Goal: Transaction & Acquisition: Purchase product/service

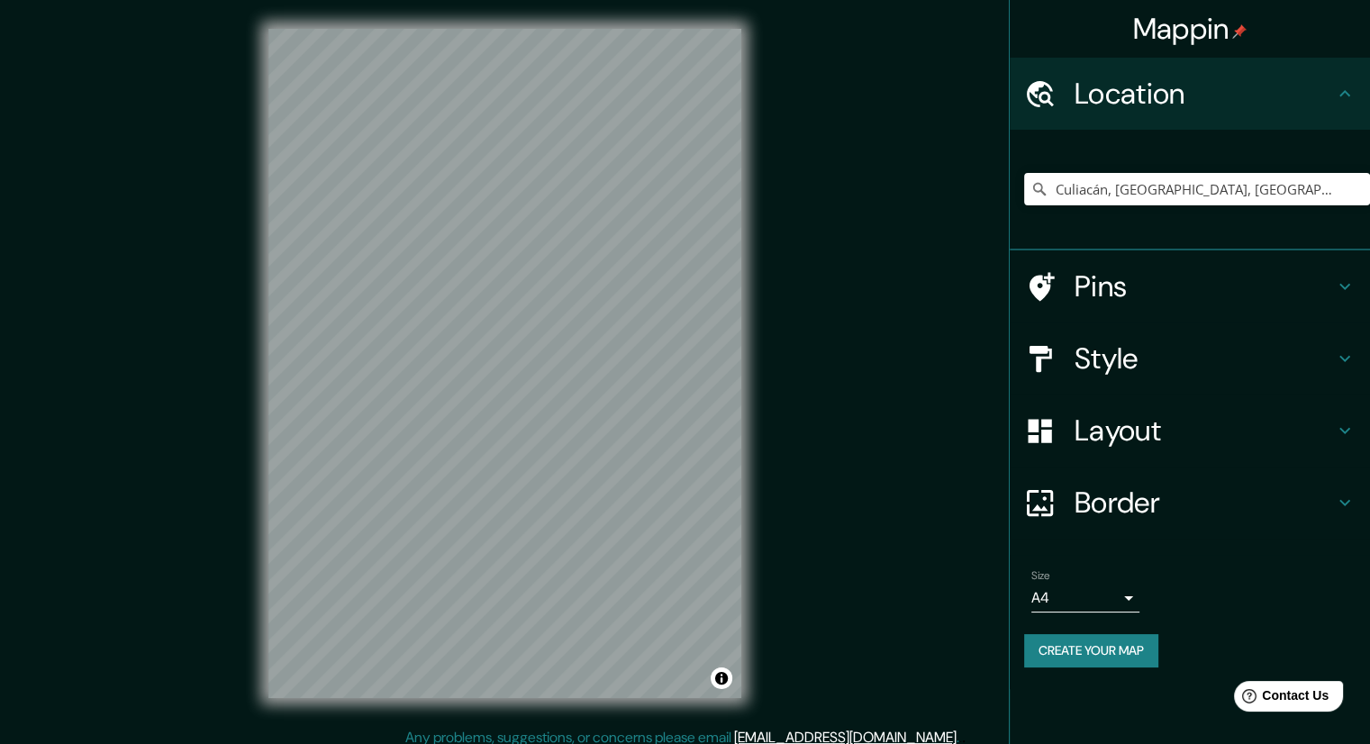
click at [1130, 350] on h4 "Style" at bounding box center [1204, 359] width 259 height 36
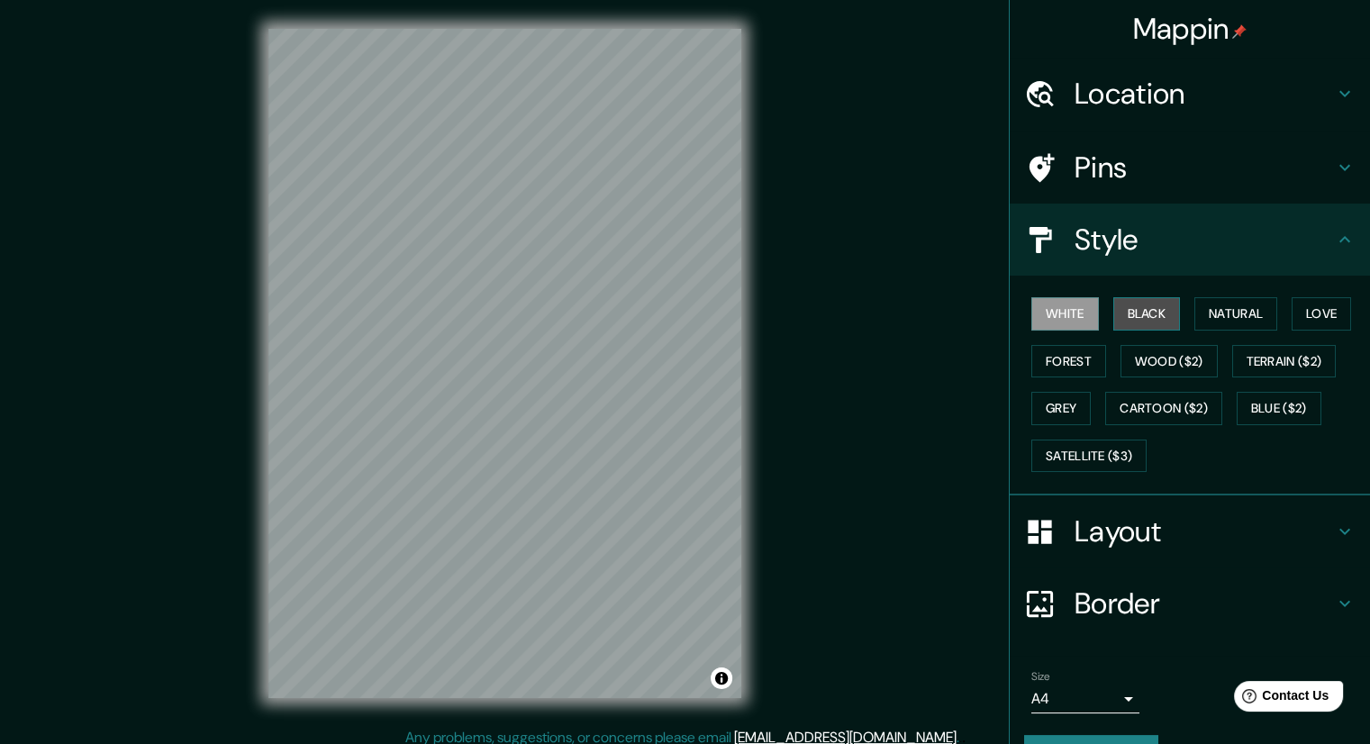
click at [1139, 318] on button "Black" at bounding box center [1147, 313] width 68 height 33
click at [1240, 304] on button "Natural" at bounding box center [1235, 313] width 83 height 33
click at [806, 444] on div "Mappin Location [GEOGRAPHIC_DATA], [GEOGRAPHIC_DATA], [GEOGRAPHIC_DATA] Pins St…" at bounding box center [685, 378] width 1370 height 756
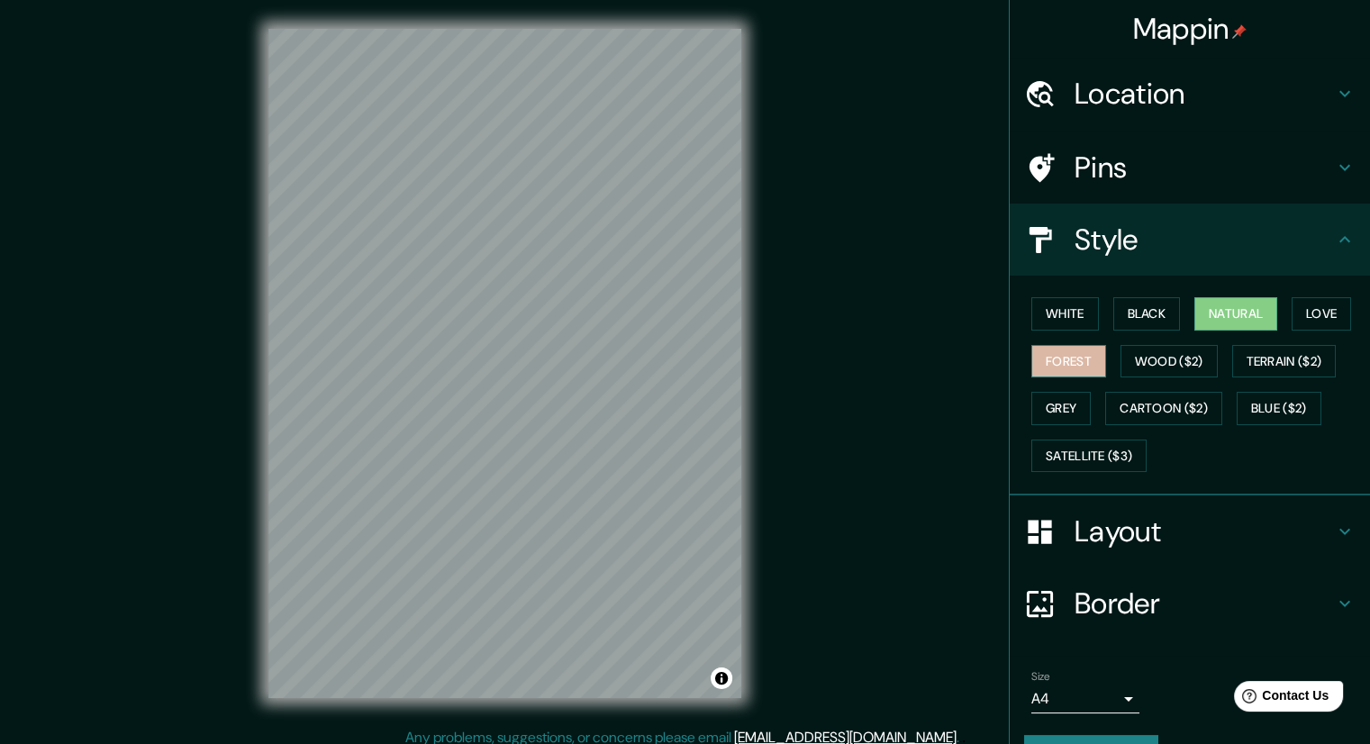
click at [1049, 351] on button "Forest" at bounding box center [1068, 361] width 75 height 33
click at [1326, 306] on button "Love" at bounding box center [1321, 313] width 59 height 33
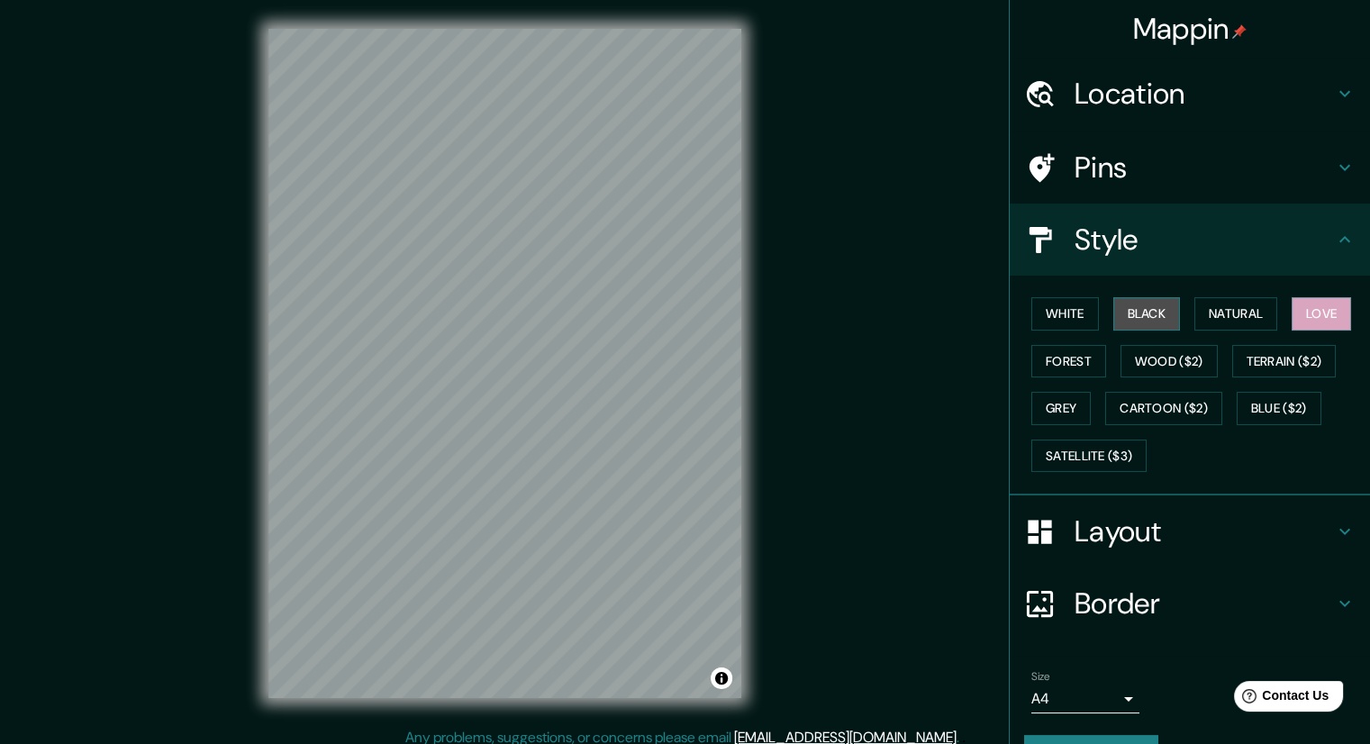
click at [1128, 315] on button "Black" at bounding box center [1147, 313] width 68 height 33
click at [1031, 313] on button "White" at bounding box center [1065, 313] width 68 height 33
click at [1122, 316] on button "Black" at bounding box center [1147, 313] width 68 height 33
click at [1241, 319] on button "Natural" at bounding box center [1235, 313] width 83 height 33
click at [1167, 98] on h4 "Location" at bounding box center [1204, 94] width 259 height 36
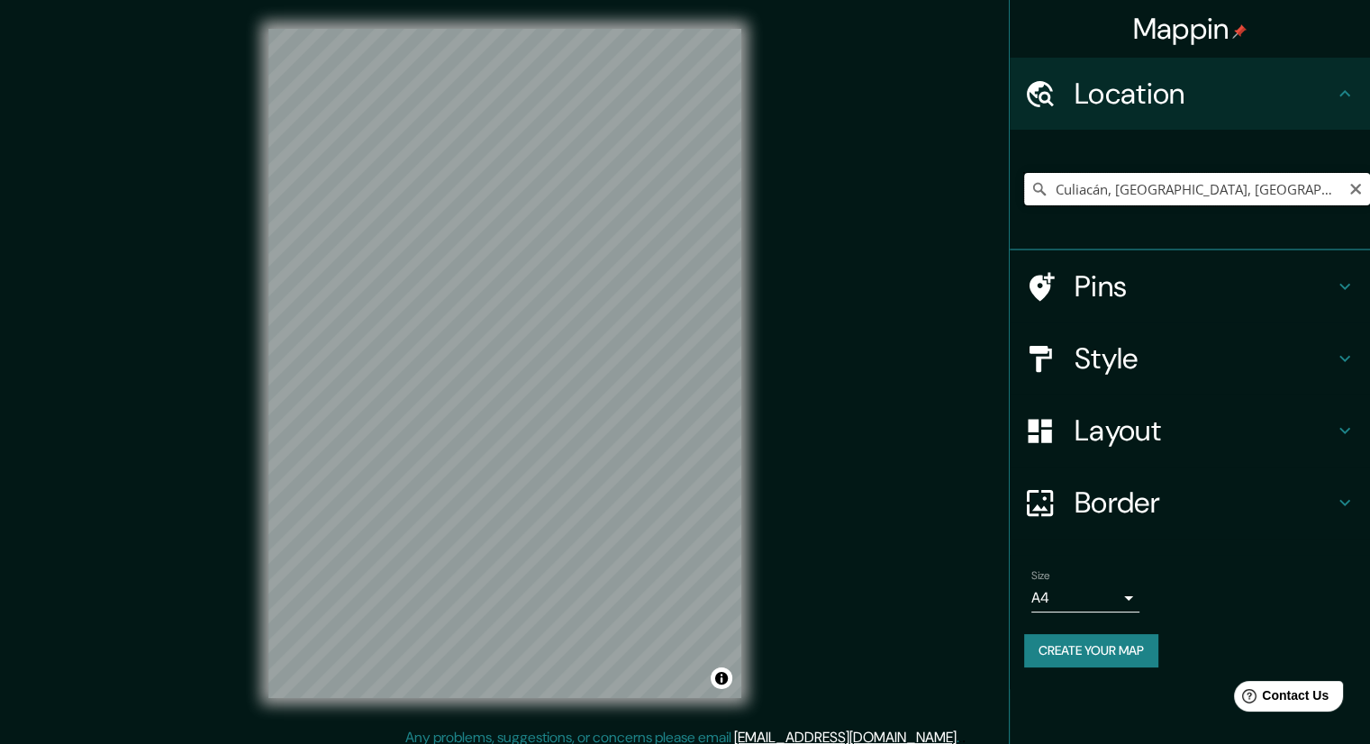
click at [1240, 183] on input "Culiacán, [GEOGRAPHIC_DATA], [GEOGRAPHIC_DATA]" at bounding box center [1197, 189] width 346 height 32
type input "C"
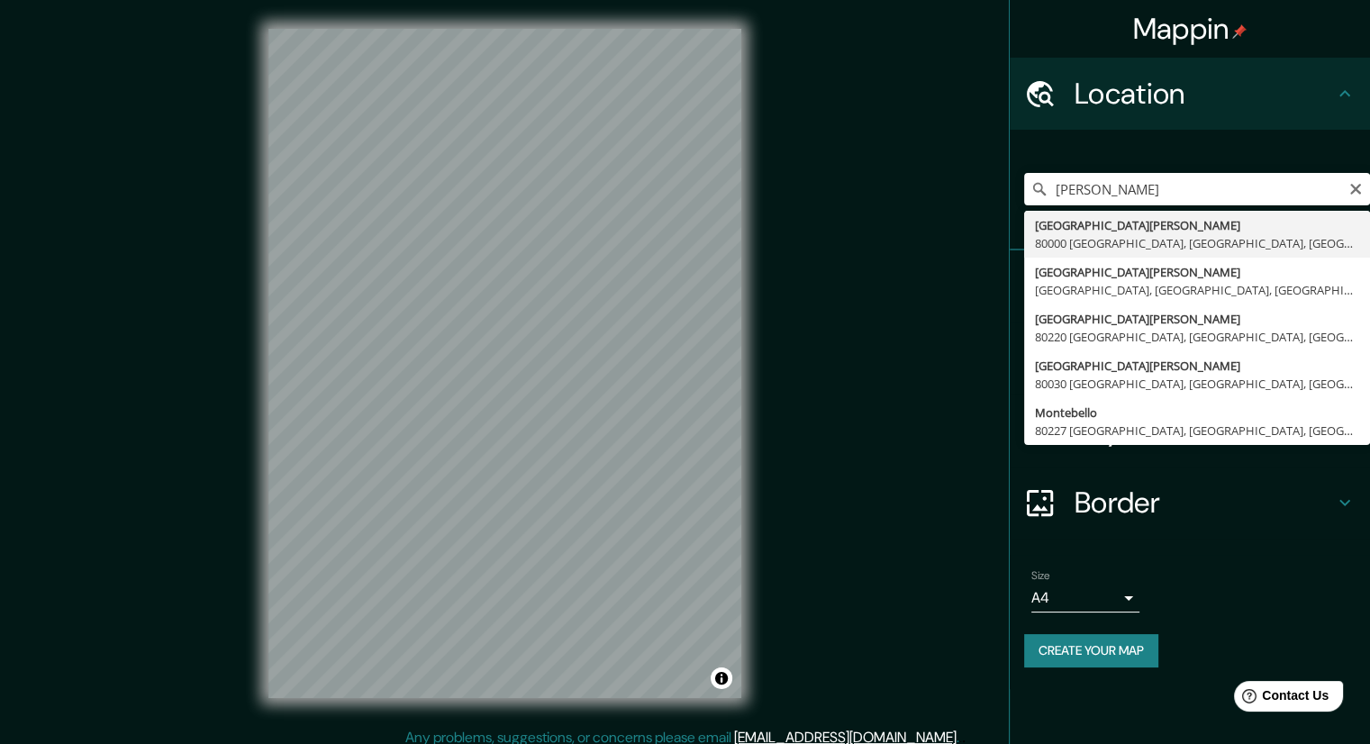
type input "[STREET_ADDRESS][PERSON_NAME]"
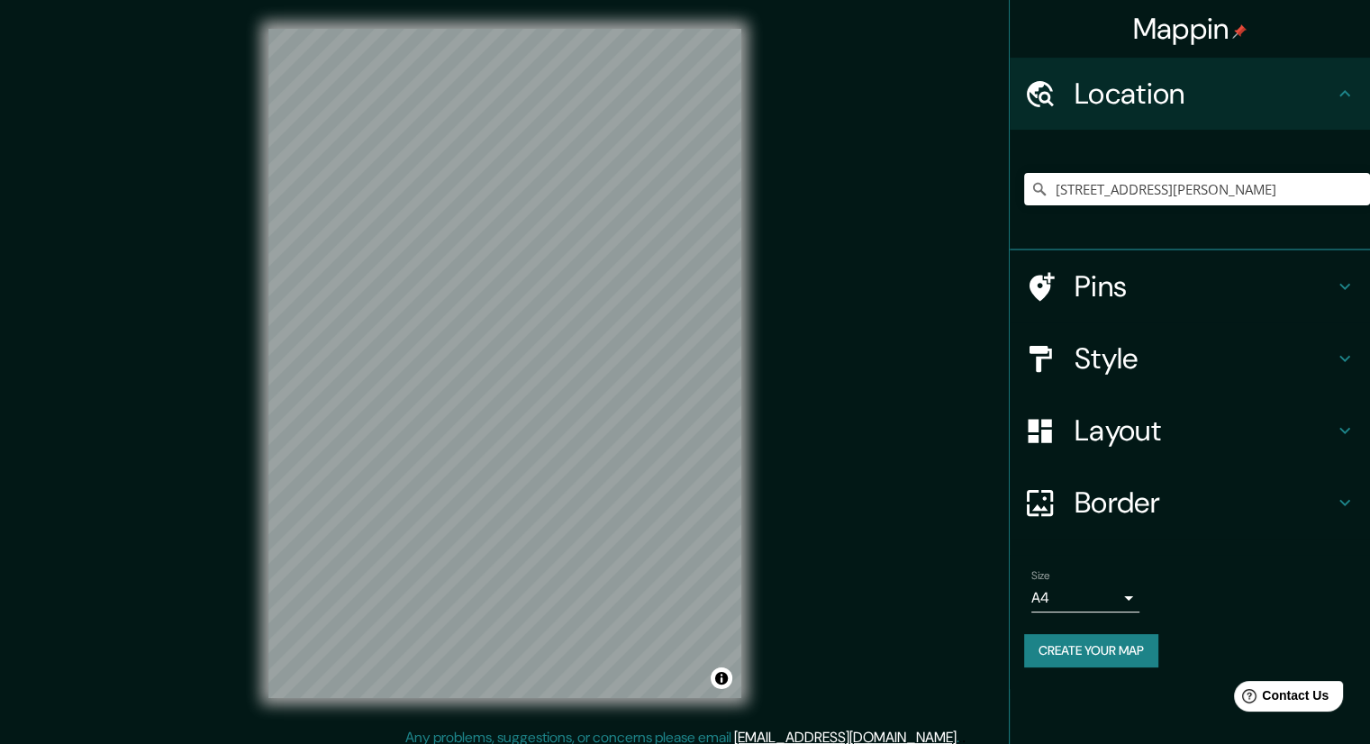
click at [833, 398] on div "Mappin Location [STREET_ADDRESS][PERSON_NAME] Pins Style Layout Border Choose a…" at bounding box center [685, 378] width 1370 height 756
click at [1358, 188] on icon "Clear" at bounding box center [1356, 189] width 14 height 14
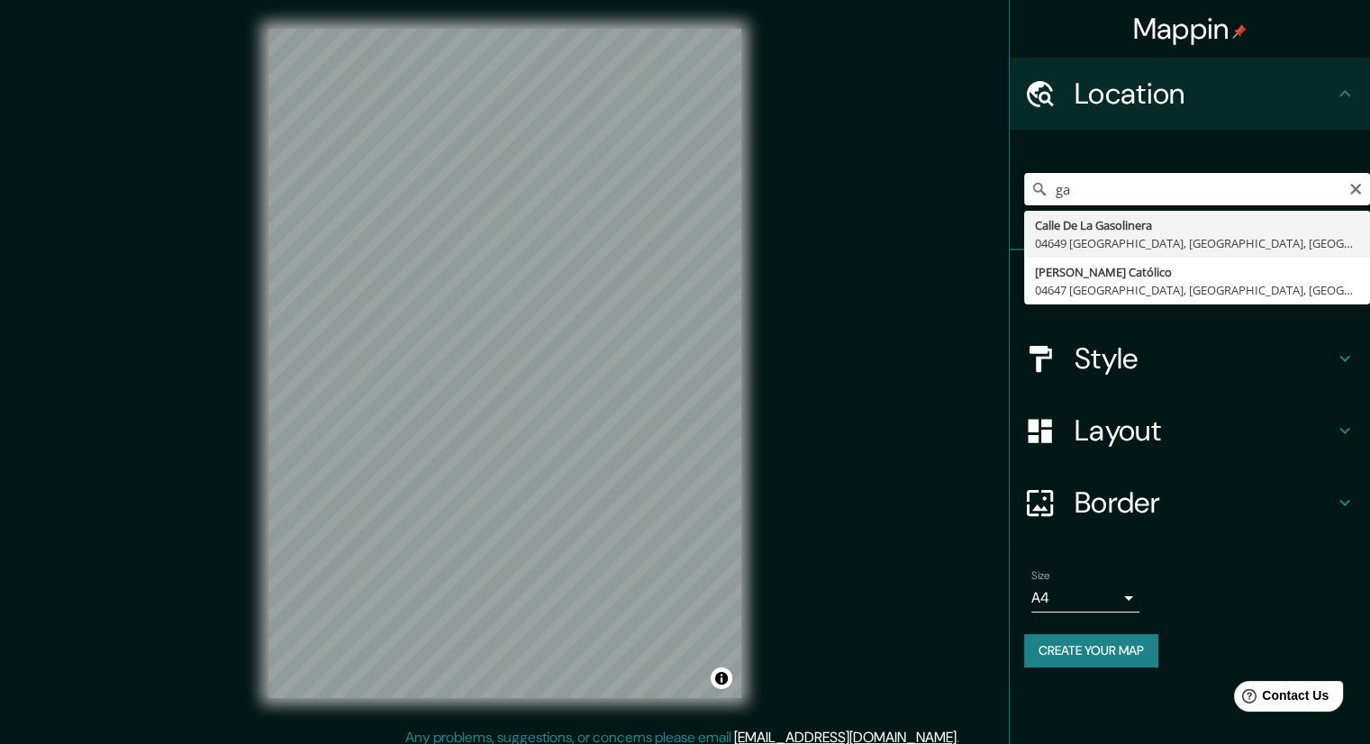
type input "g"
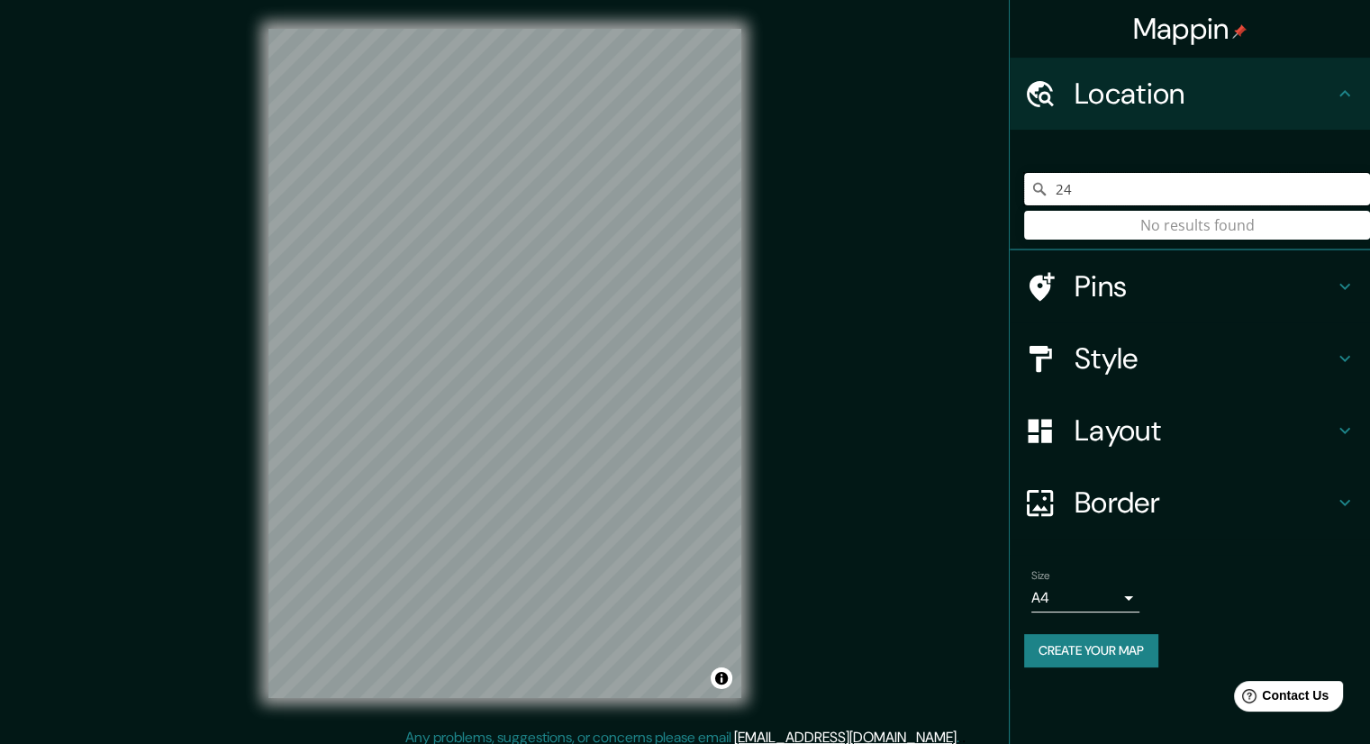
type input "2"
type input "i"
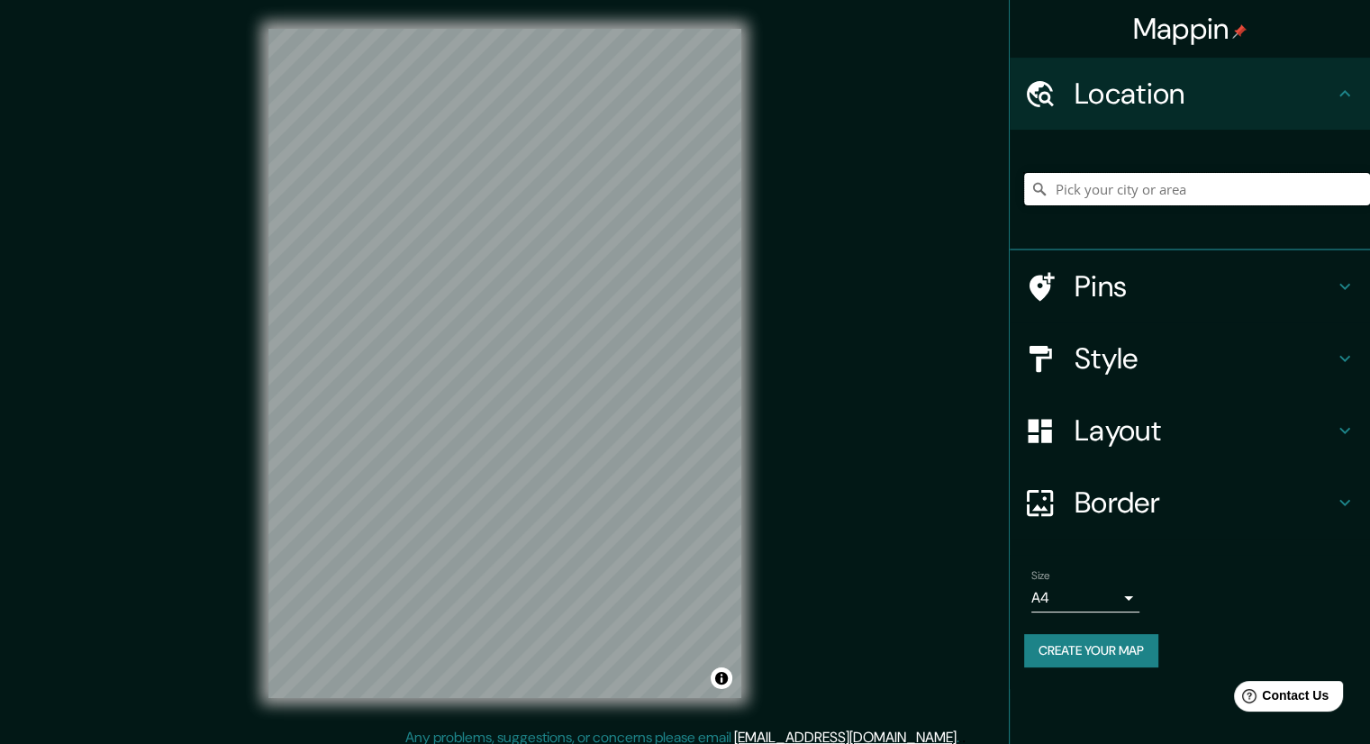
click at [1132, 188] on input "Pick your city or area" at bounding box center [1197, 189] width 346 height 32
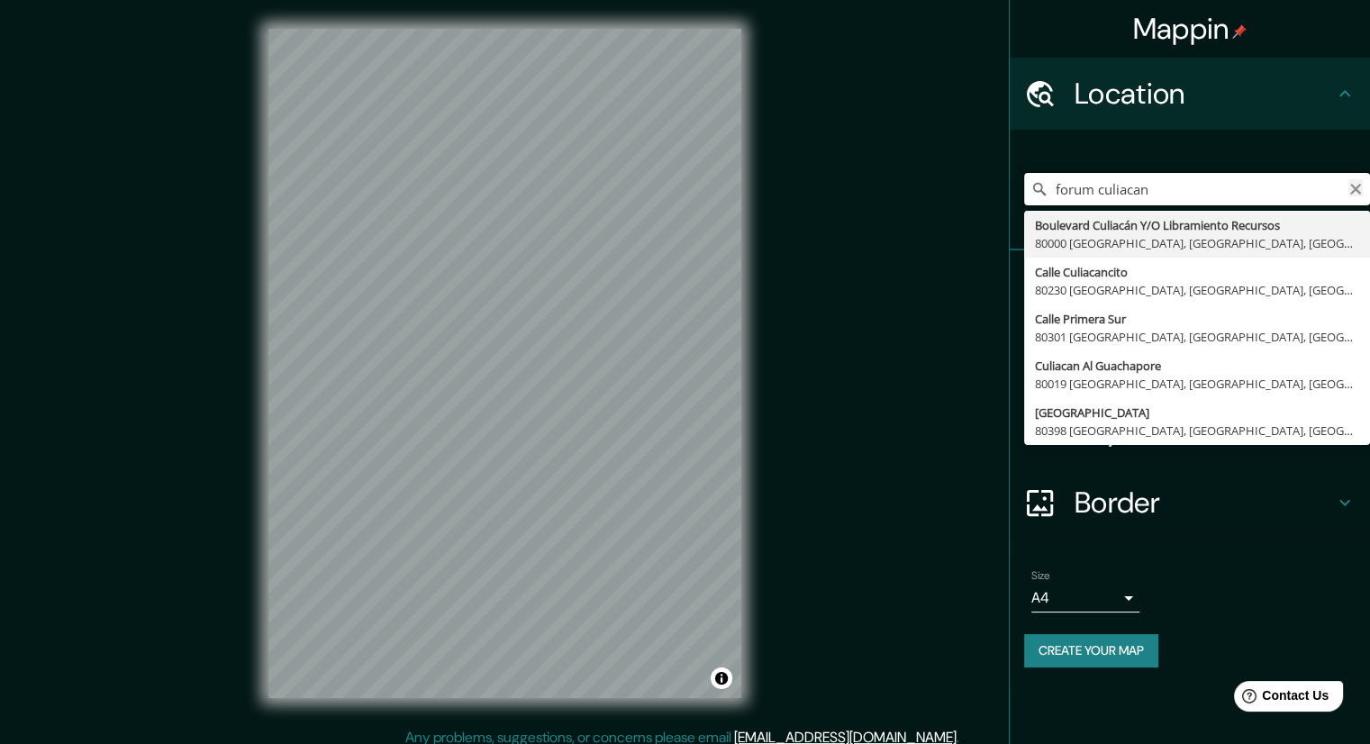
type input "forum culiacan"
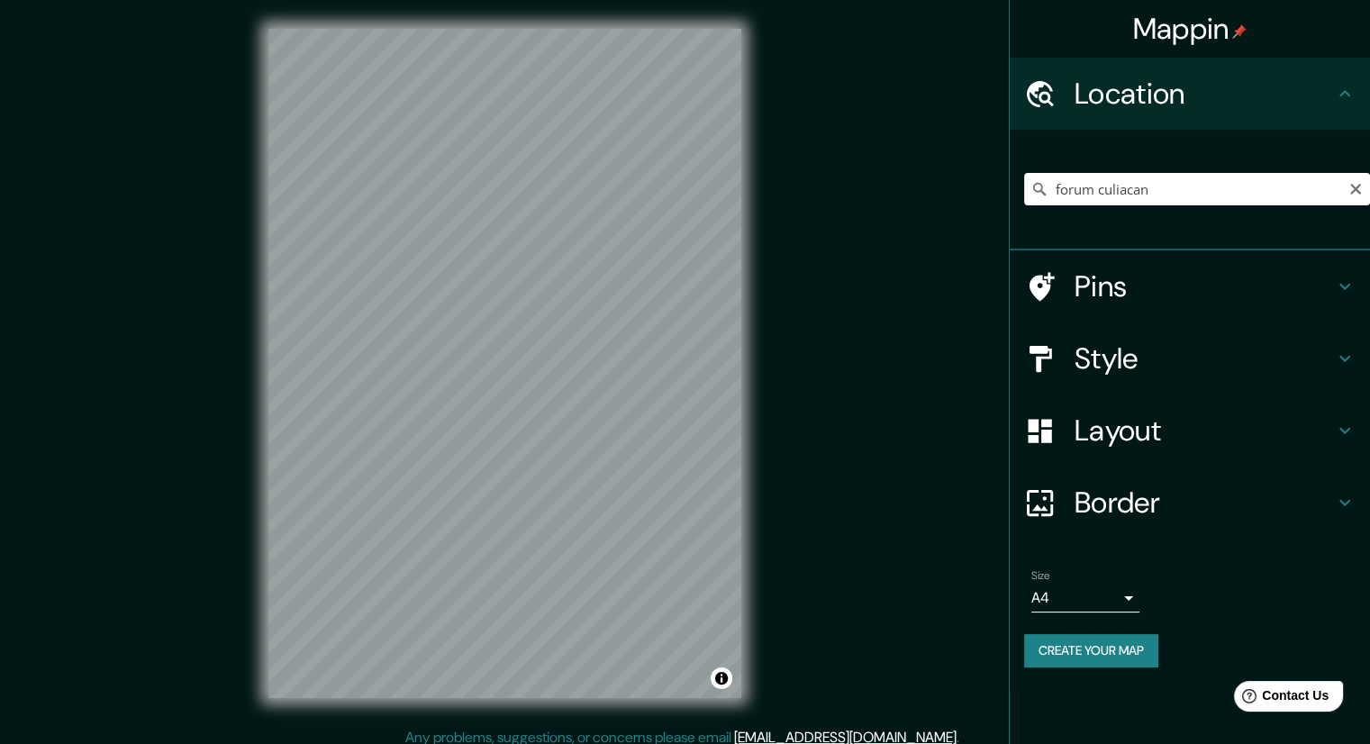
click at [1355, 188] on icon "Clear" at bounding box center [1355, 189] width 11 height 11
click at [1137, 292] on h4 "Pins" at bounding box center [1204, 286] width 259 height 36
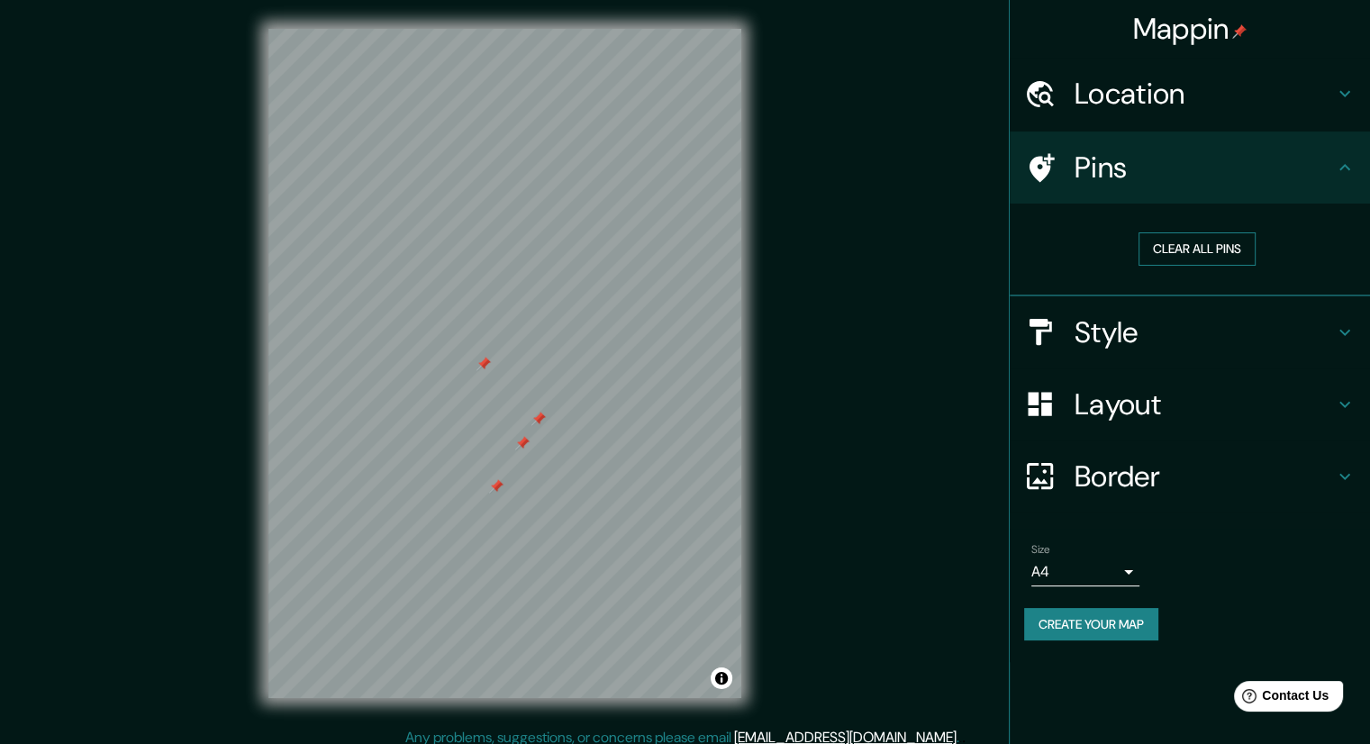
click at [1207, 249] on button "Clear all pins" at bounding box center [1197, 248] width 117 height 33
click at [1138, 328] on h4 "Style" at bounding box center [1204, 332] width 259 height 36
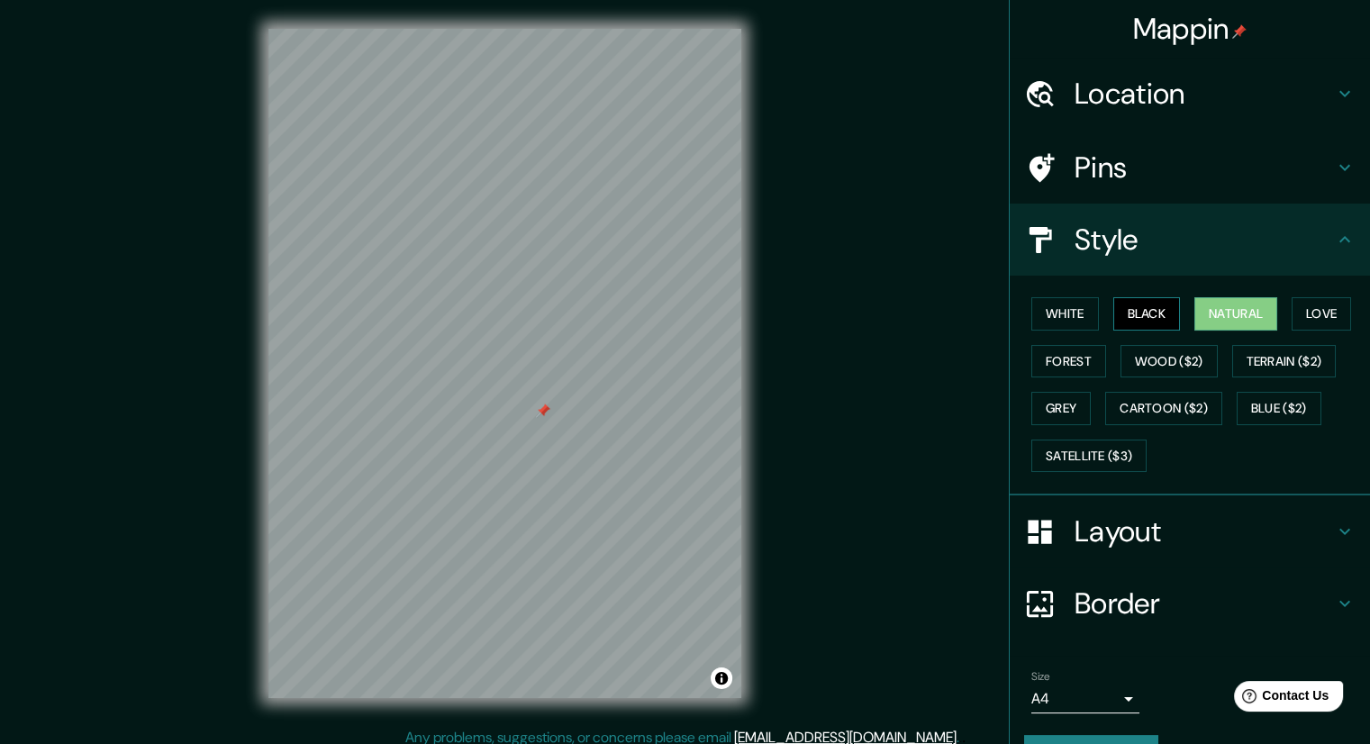
click at [1141, 313] on button "Black" at bounding box center [1147, 313] width 68 height 33
click at [1218, 301] on button "Natural" at bounding box center [1235, 313] width 83 height 33
click at [1122, 322] on button "Black" at bounding box center [1147, 313] width 68 height 33
click at [1049, 308] on button "White" at bounding box center [1065, 313] width 68 height 33
click at [1256, 318] on button "Natural" at bounding box center [1235, 313] width 83 height 33
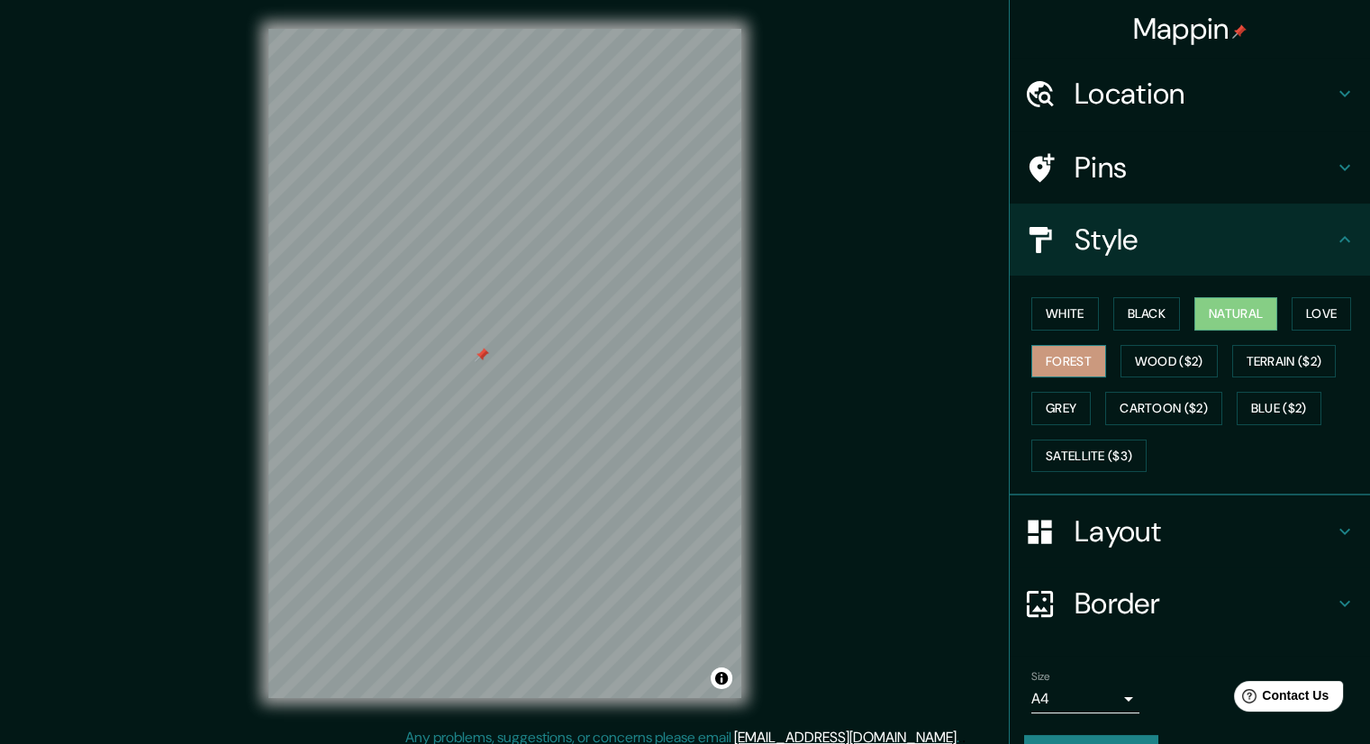
click at [1049, 364] on button "Forest" at bounding box center [1068, 361] width 75 height 33
click at [1049, 413] on button "Grey" at bounding box center [1060, 408] width 59 height 33
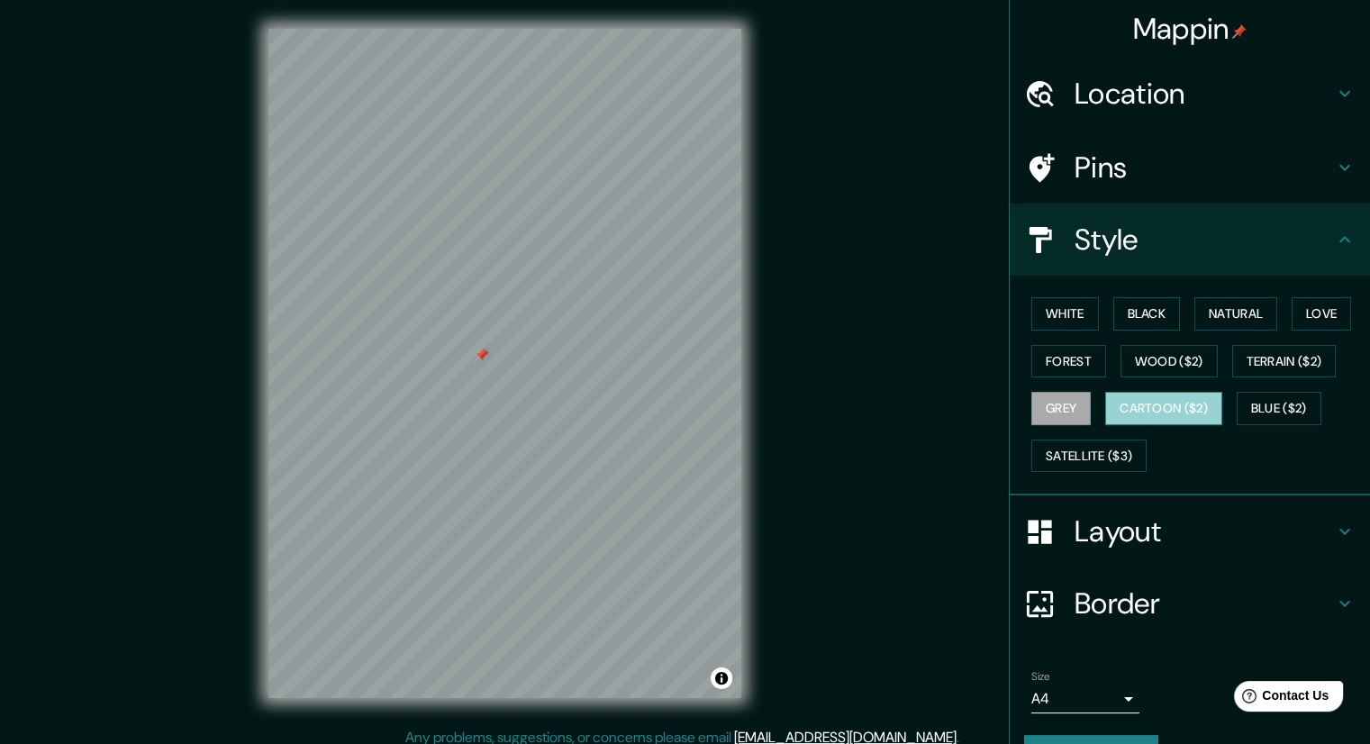
click at [1171, 400] on button "Cartoon ($2)" at bounding box center [1163, 408] width 117 height 33
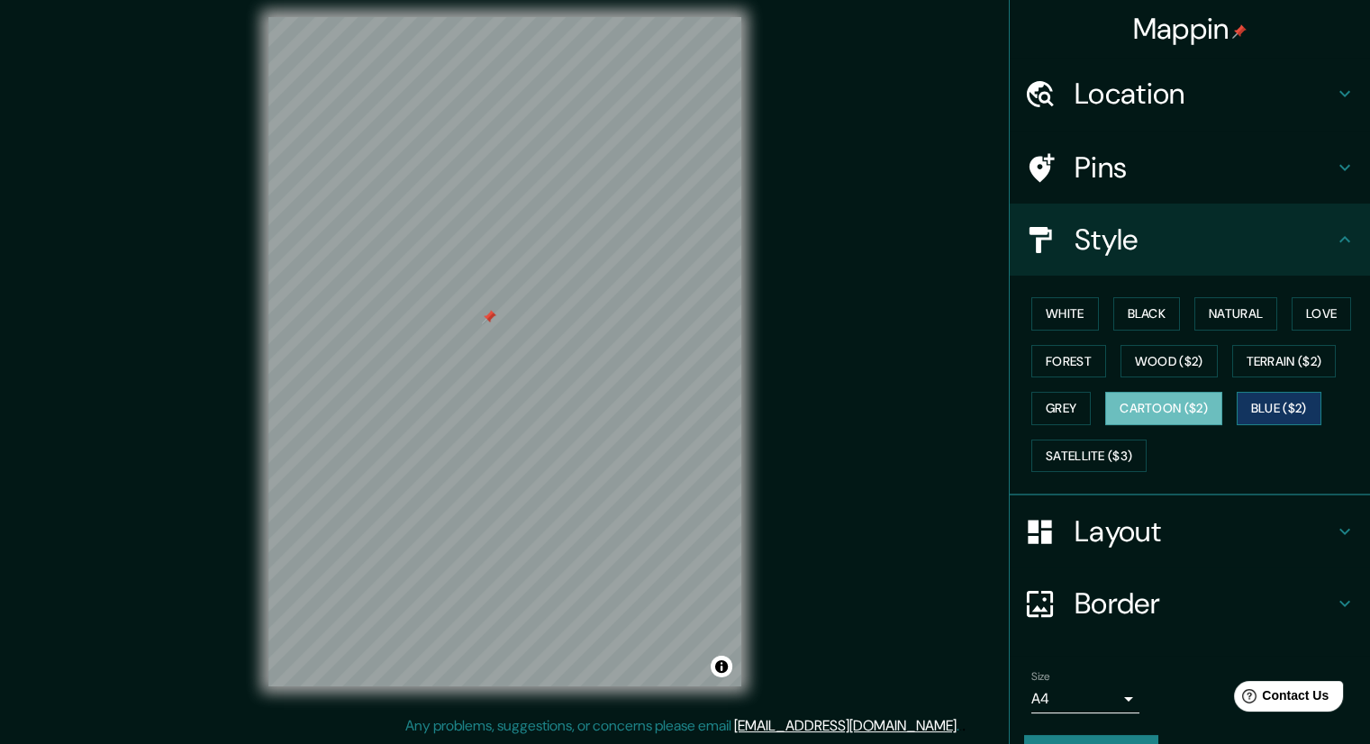
click at [1242, 408] on button "Blue ($2)" at bounding box center [1279, 408] width 85 height 33
click at [1297, 368] on button "Terrain ($2)" at bounding box center [1284, 361] width 104 height 33
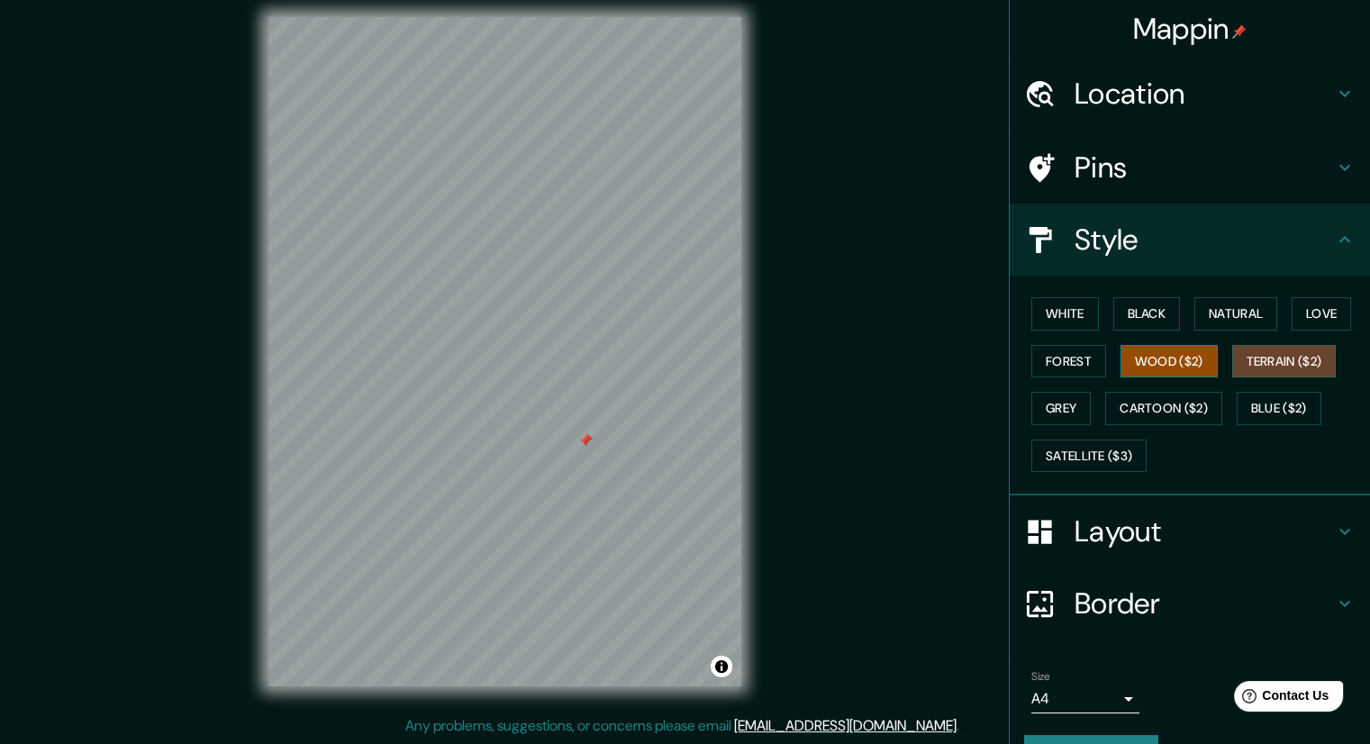
click at [1175, 360] on button "Wood ($2)" at bounding box center [1169, 361] width 97 height 33
click at [1148, 175] on h4 "Pins" at bounding box center [1204, 168] width 259 height 36
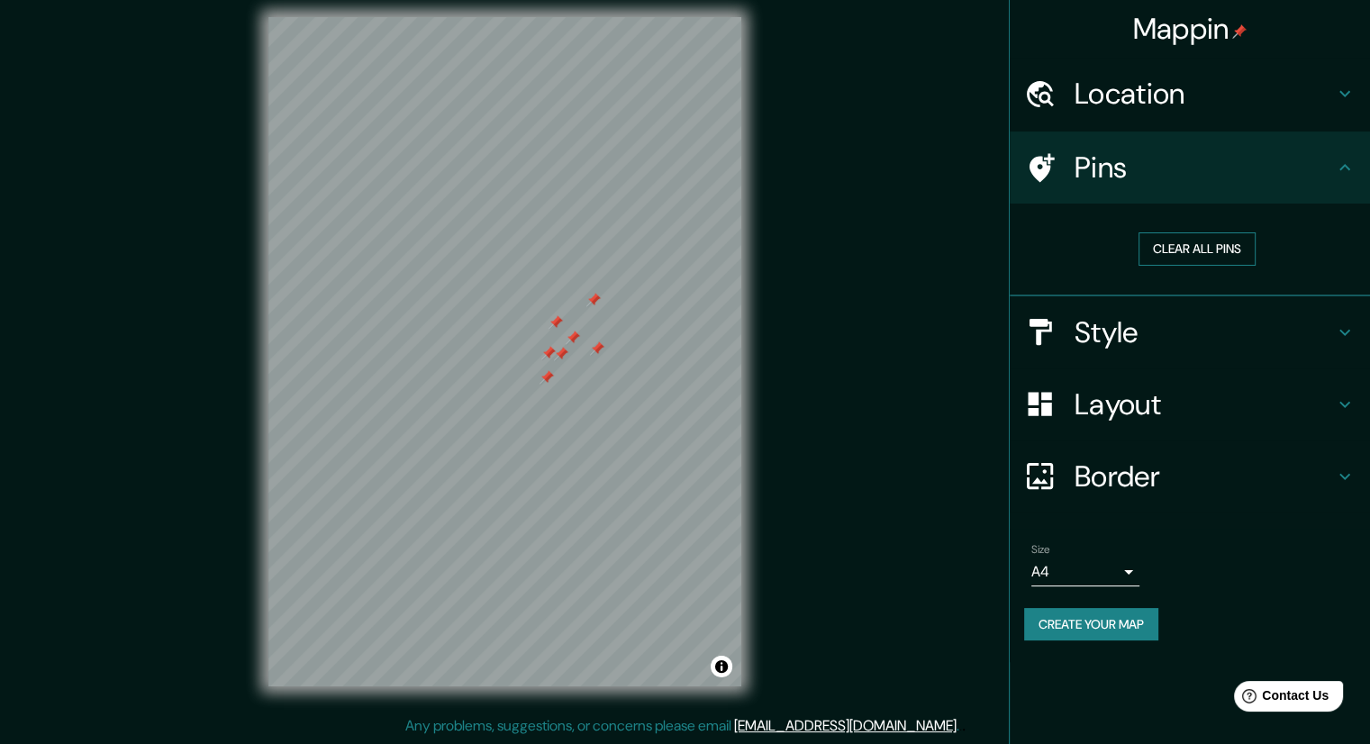
click at [1189, 232] on button "Clear all pins" at bounding box center [1197, 248] width 117 height 33
click at [1102, 404] on h4 "Layout" at bounding box center [1204, 404] width 259 height 36
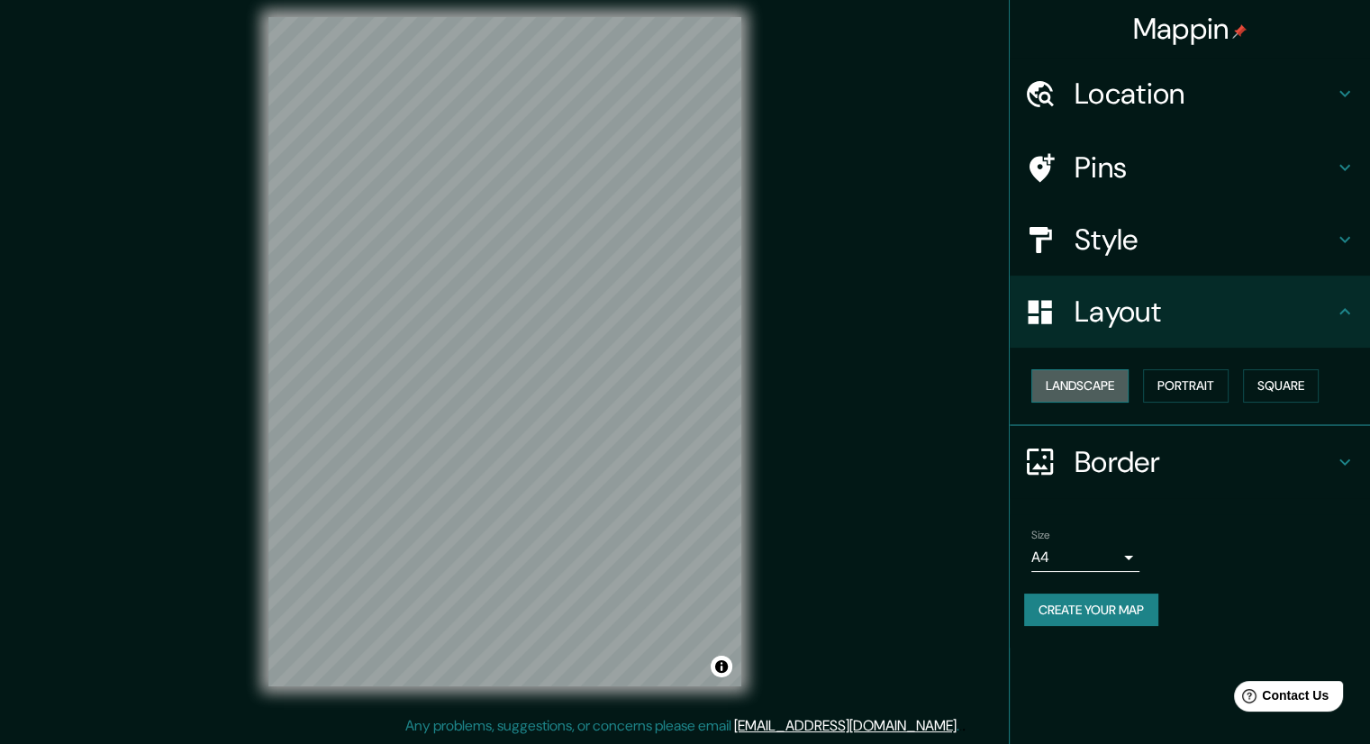
click at [1099, 378] on button "Landscape" at bounding box center [1079, 385] width 97 height 33
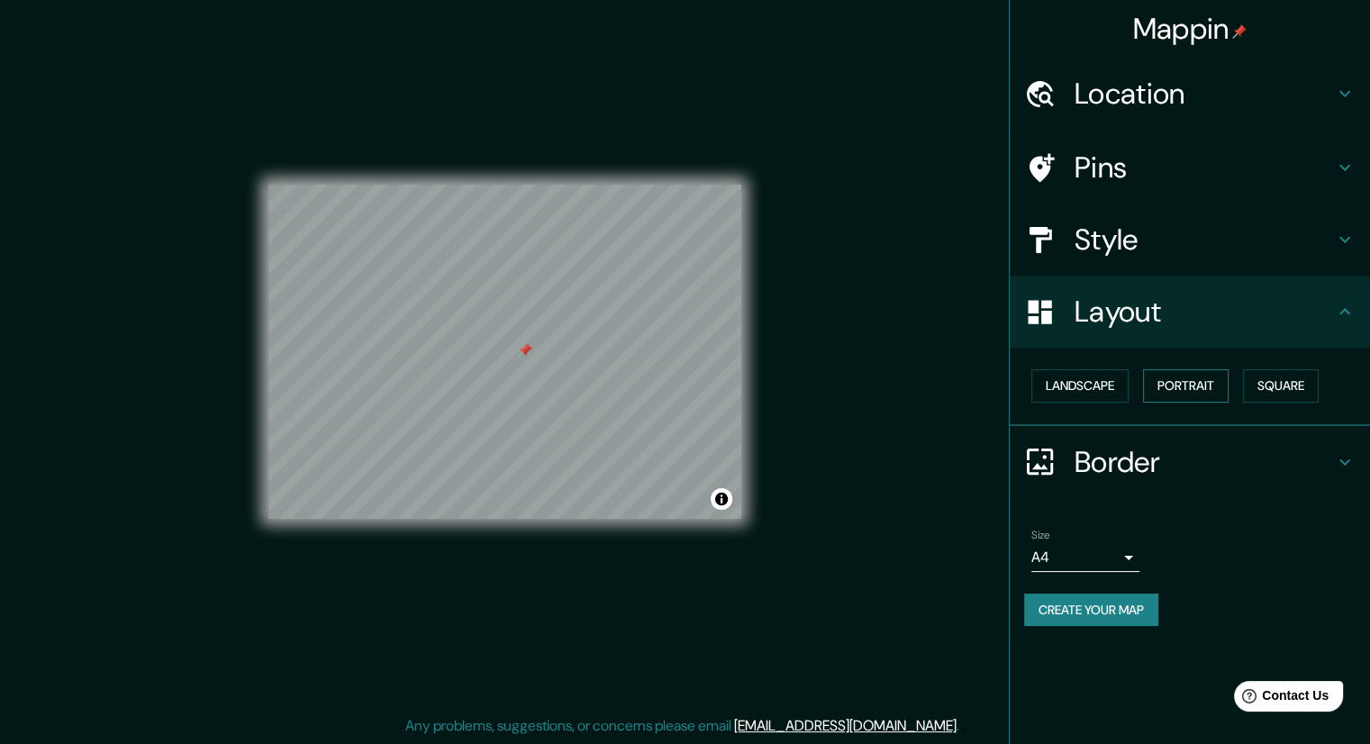
click at [1184, 385] on button "Portrait" at bounding box center [1186, 385] width 86 height 33
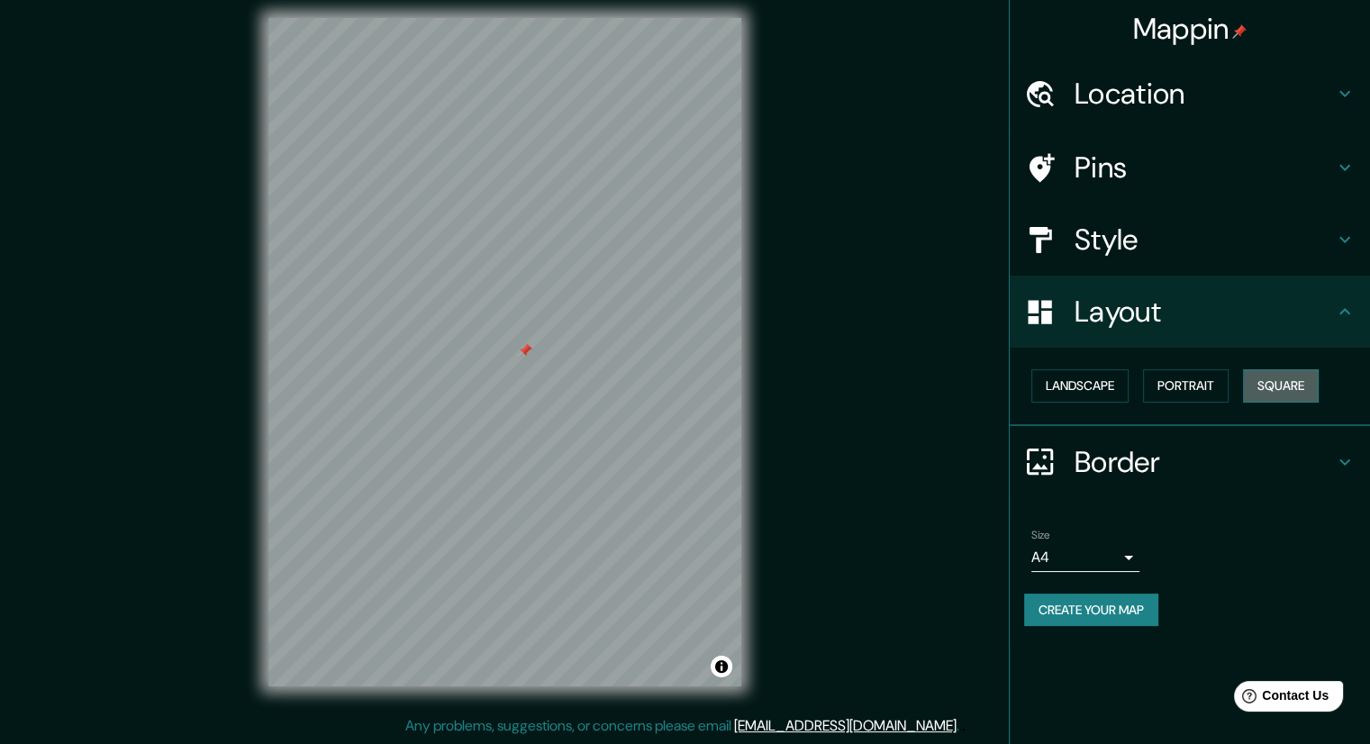
click at [1304, 386] on button "Square" at bounding box center [1281, 385] width 76 height 33
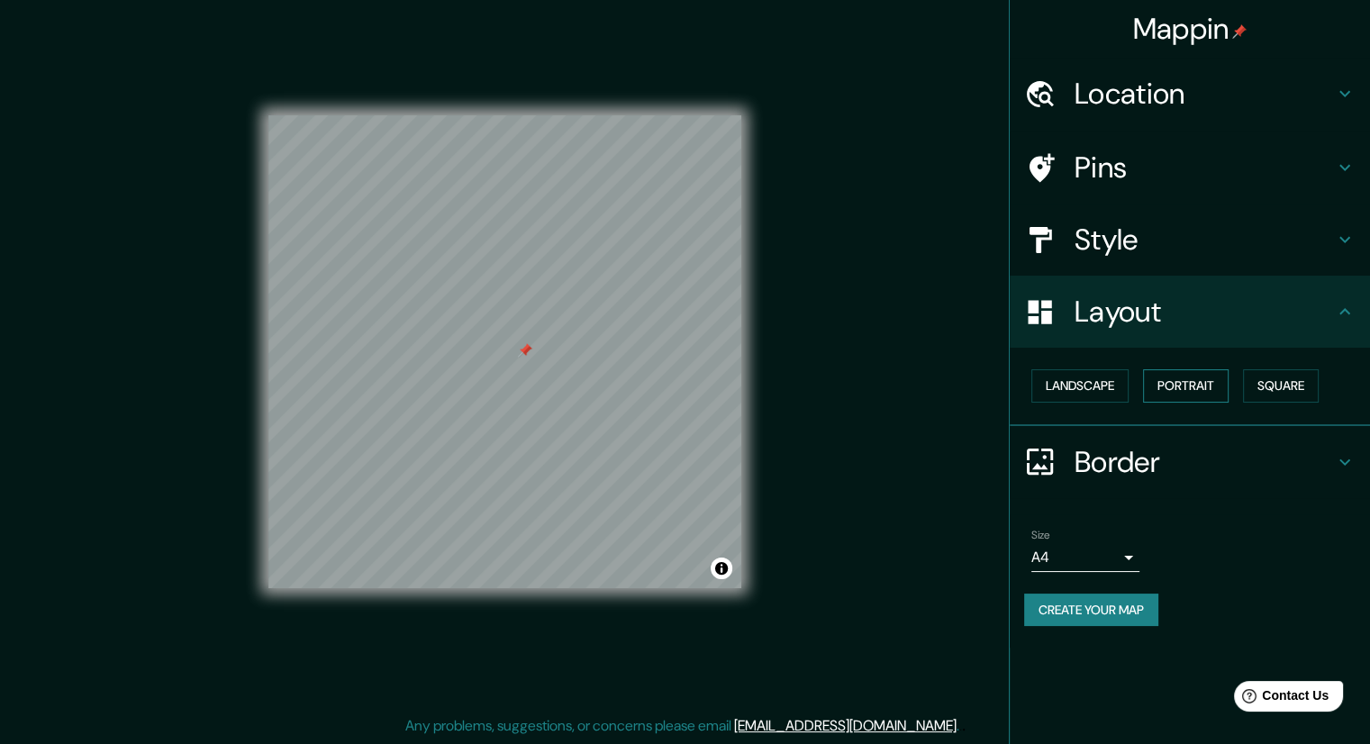
click at [1207, 385] on button "Portrait" at bounding box center [1186, 385] width 86 height 33
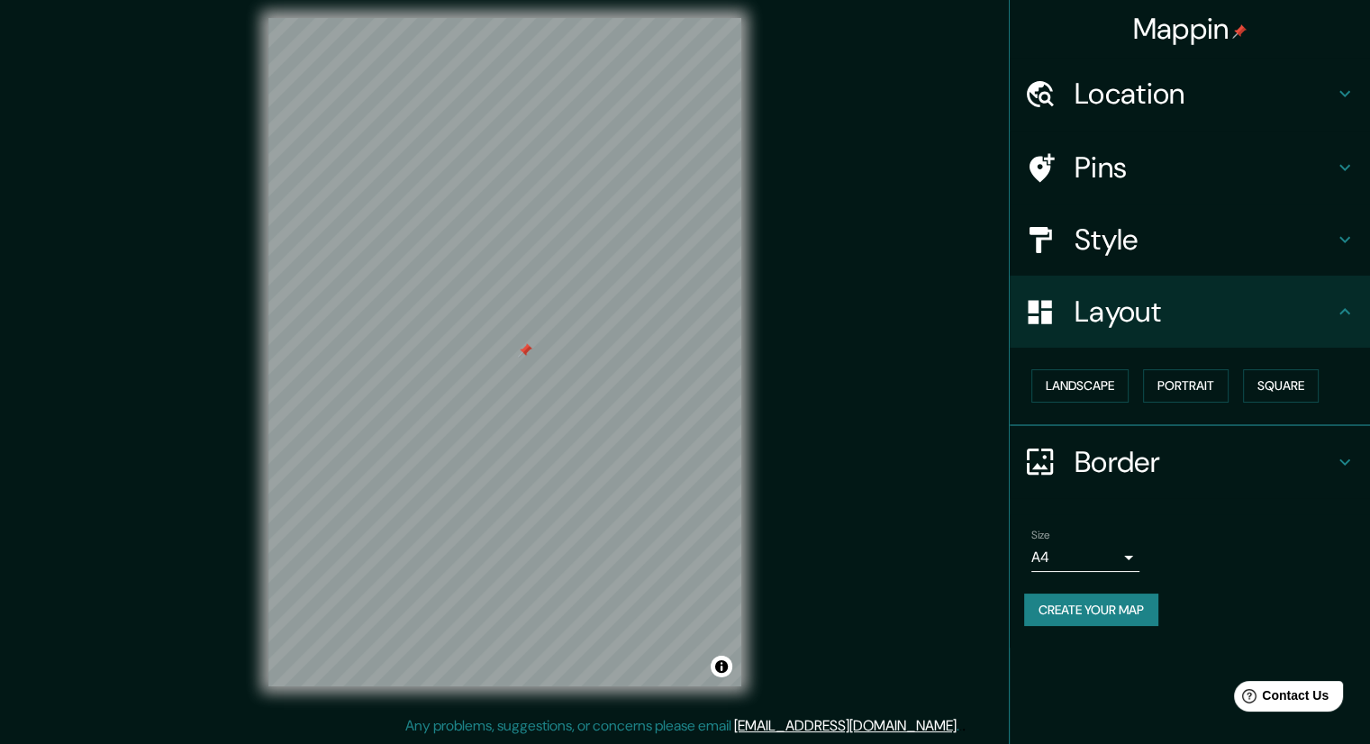
click at [1139, 331] on div "Layout" at bounding box center [1190, 312] width 360 height 72
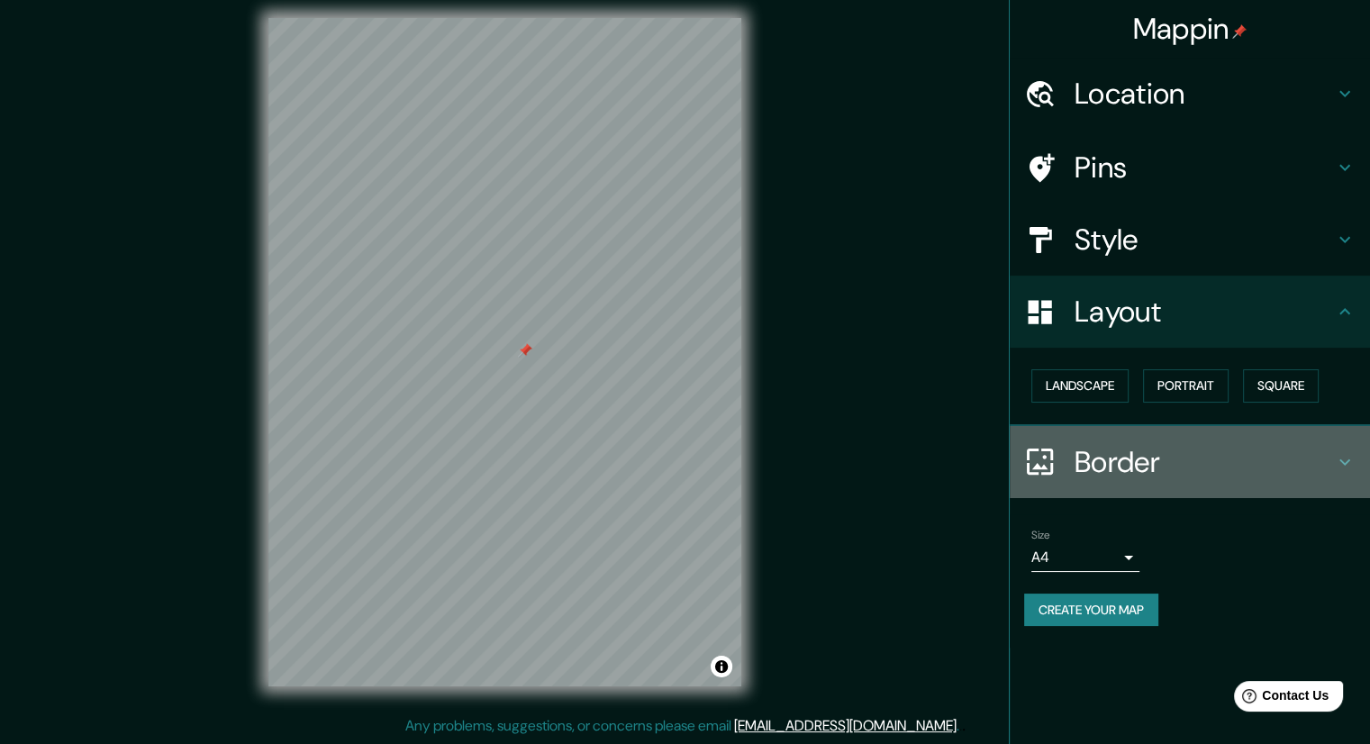
click at [1158, 462] on h4 "Border" at bounding box center [1204, 462] width 259 height 36
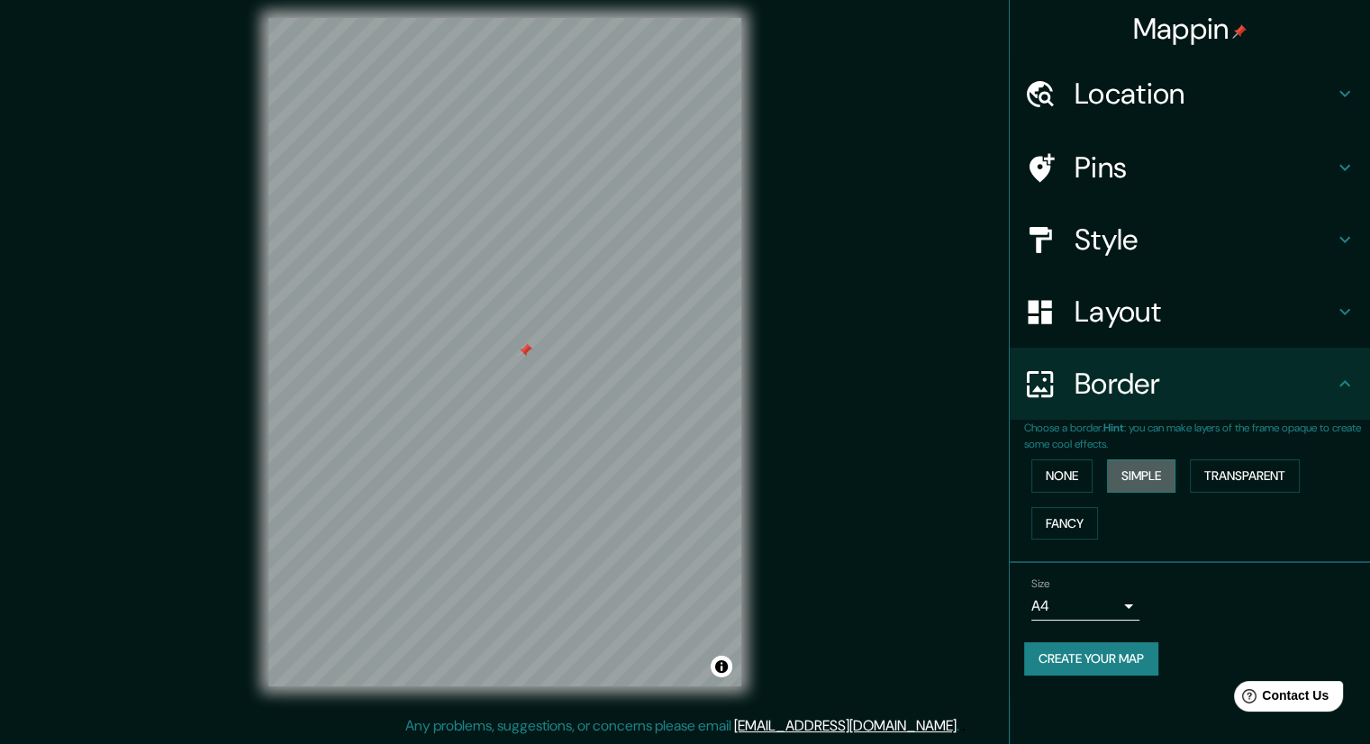
click at [1138, 476] on button "Simple" at bounding box center [1141, 475] width 68 height 33
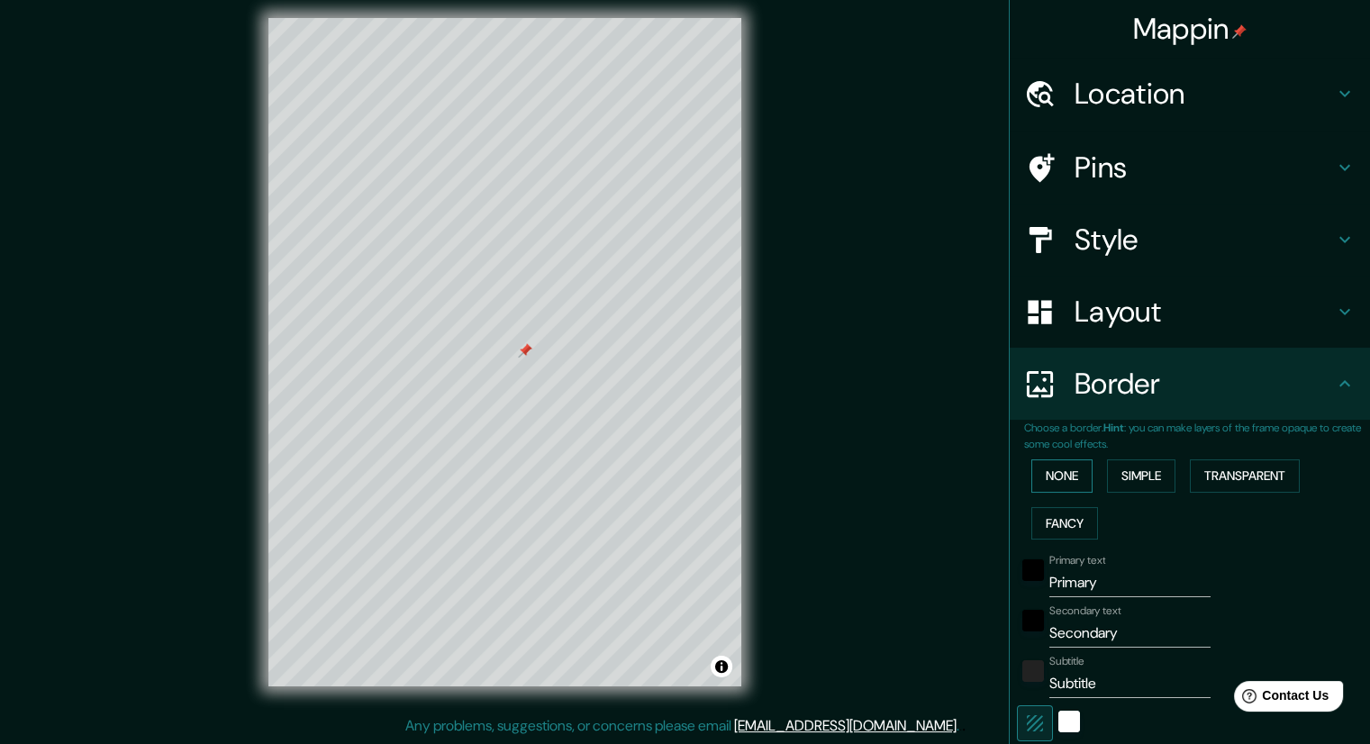
click at [1065, 477] on button "None" at bounding box center [1061, 475] width 61 height 33
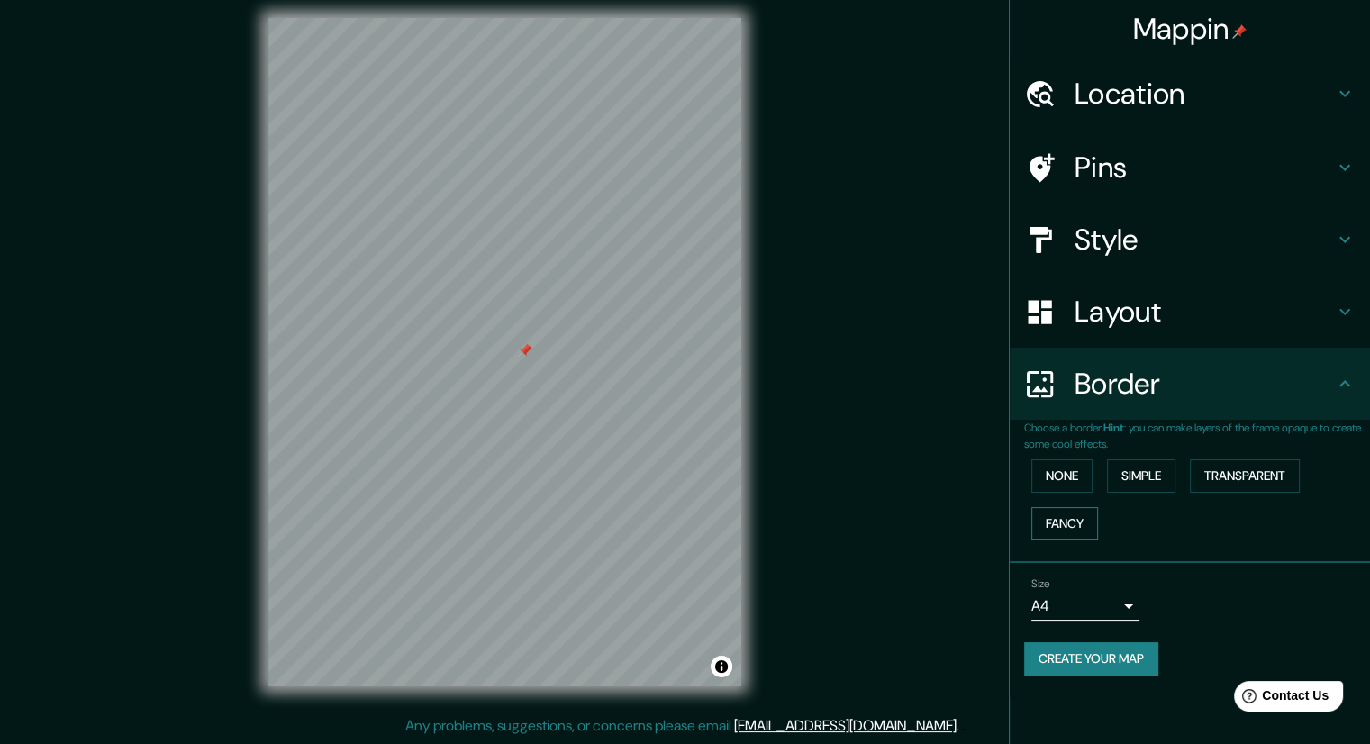
click at [1065, 520] on button "Fancy" at bounding box center [1064, 523] width 67 height 33
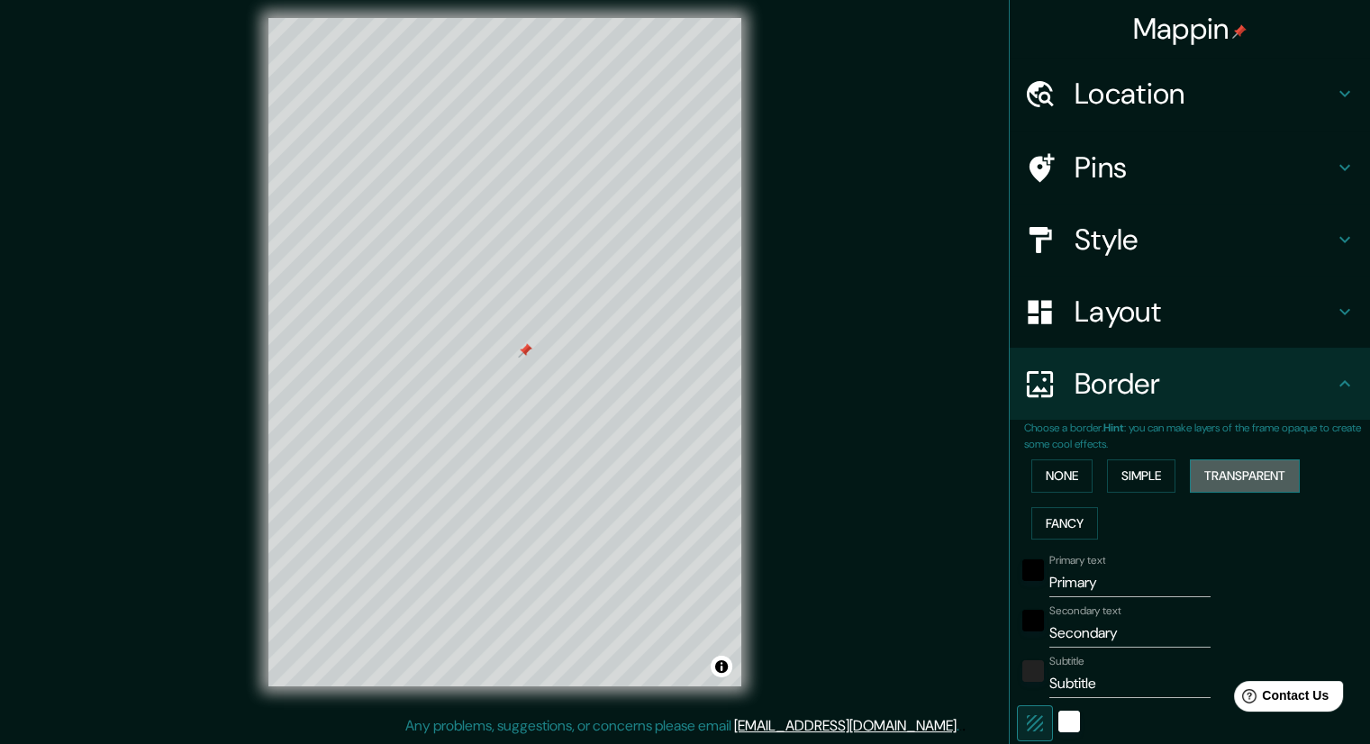
click at [1261, 475] on button "Transparent" at bounding box center [1245, 475] width 110 height 33
click at [1049, 468] on button "None" at bounding box center [1061, 475] width 61 height 33
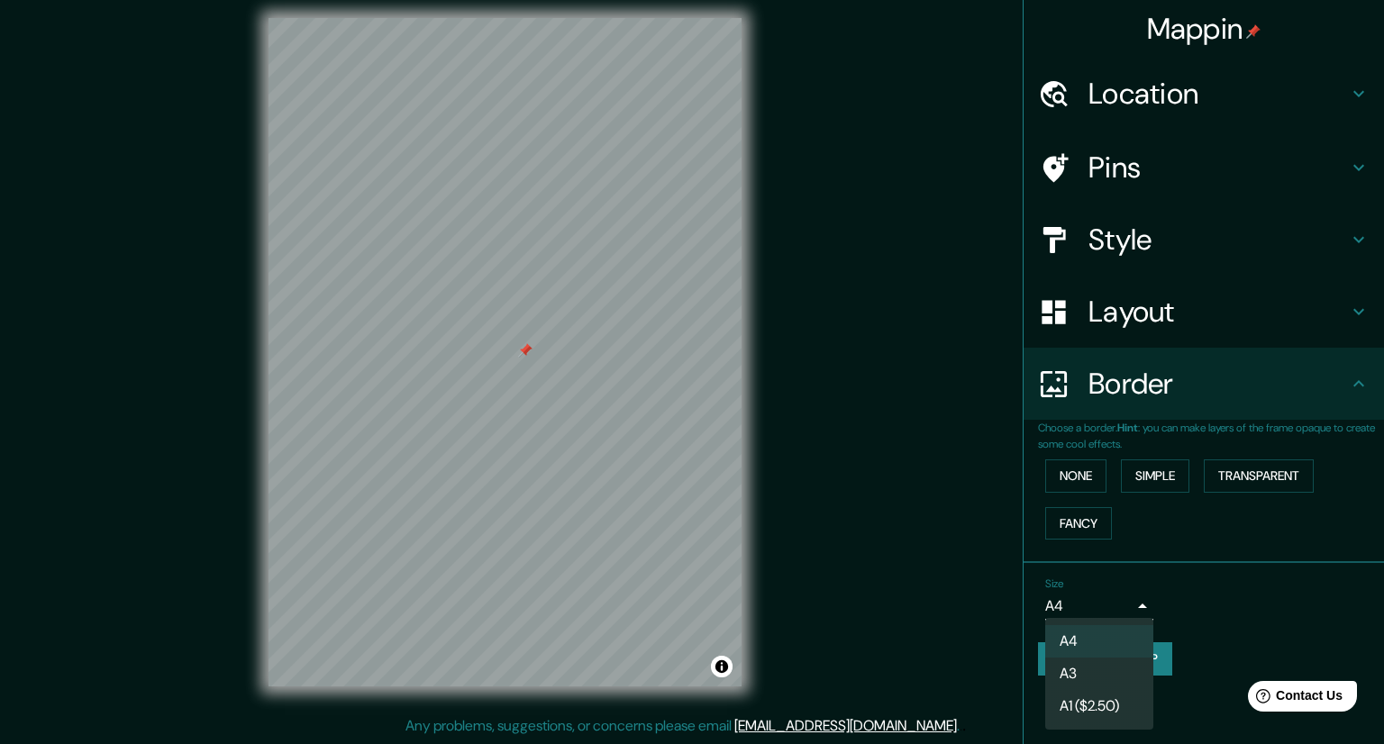
click at [1131, 601] on body "Mappin Location [GEOGRAPHIC_DATA] Y/O Libramiento Recursos [GEOGRAPHIC_DATA] [G…" at bounding box center [692, 360] width 1384 height 744
click at [1110, 669] on li "A3" at bounding box center [1099, 674] width 108 height 32
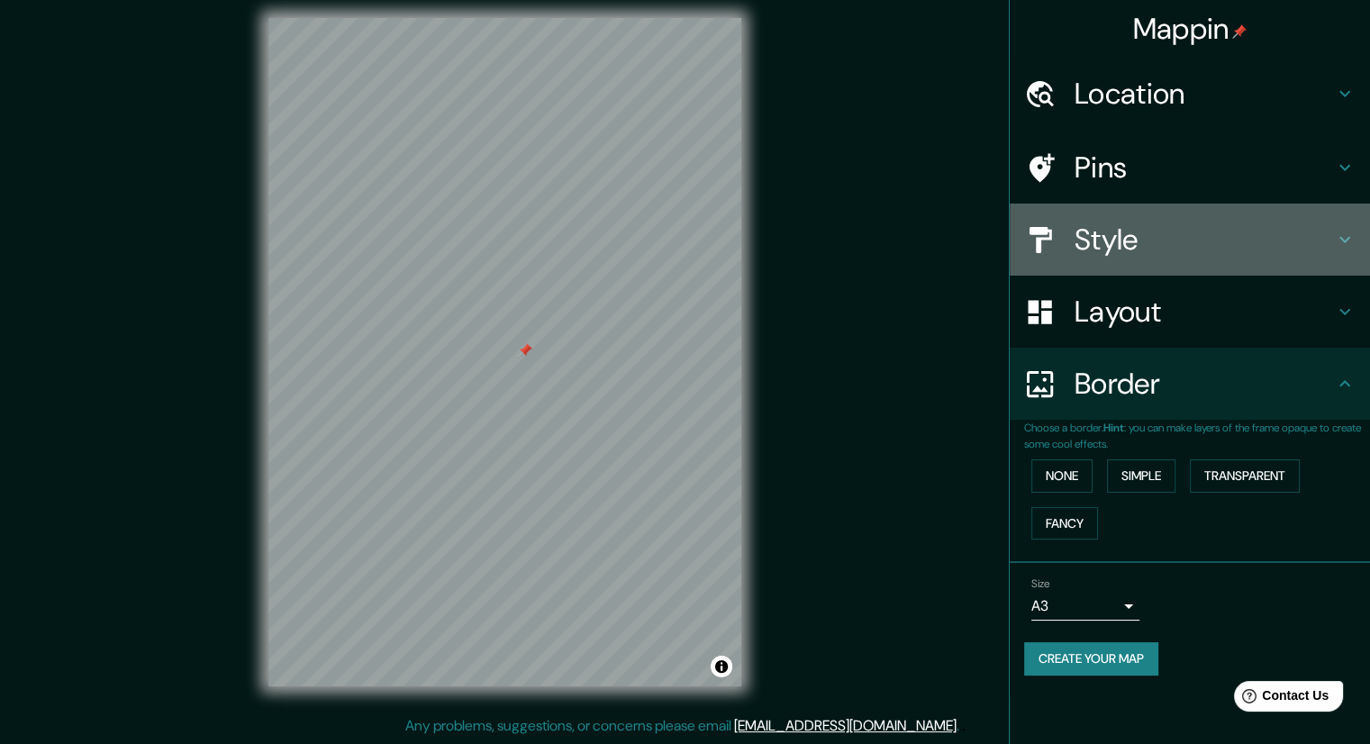
click at [1134, 222] on h4 "Style" at bounding box center [1204, 240] width 259 height 36
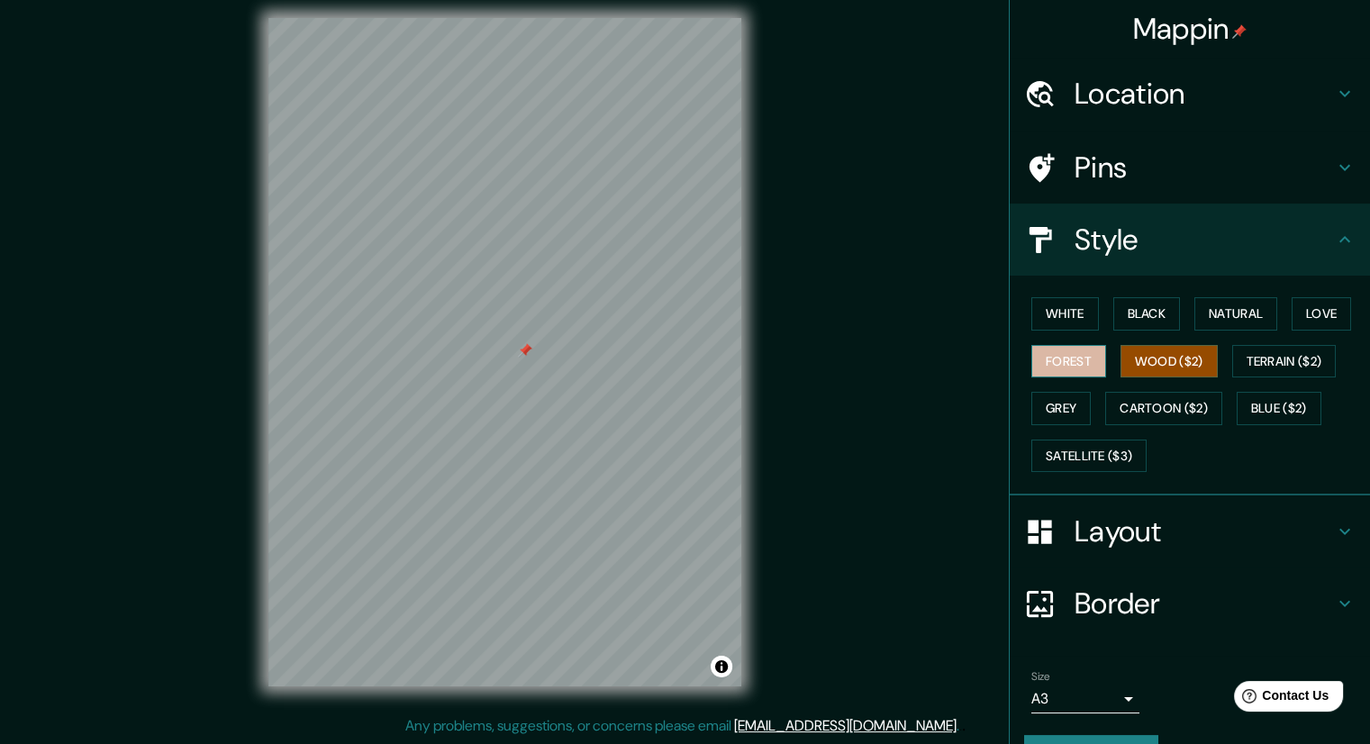
click at [1058, 358] on button "Forest" at bounding box center [1068, 361] width 75 height 33
click at [1152, 307] on button "Black" at bounding box center [1147, 313] width 68 height 33
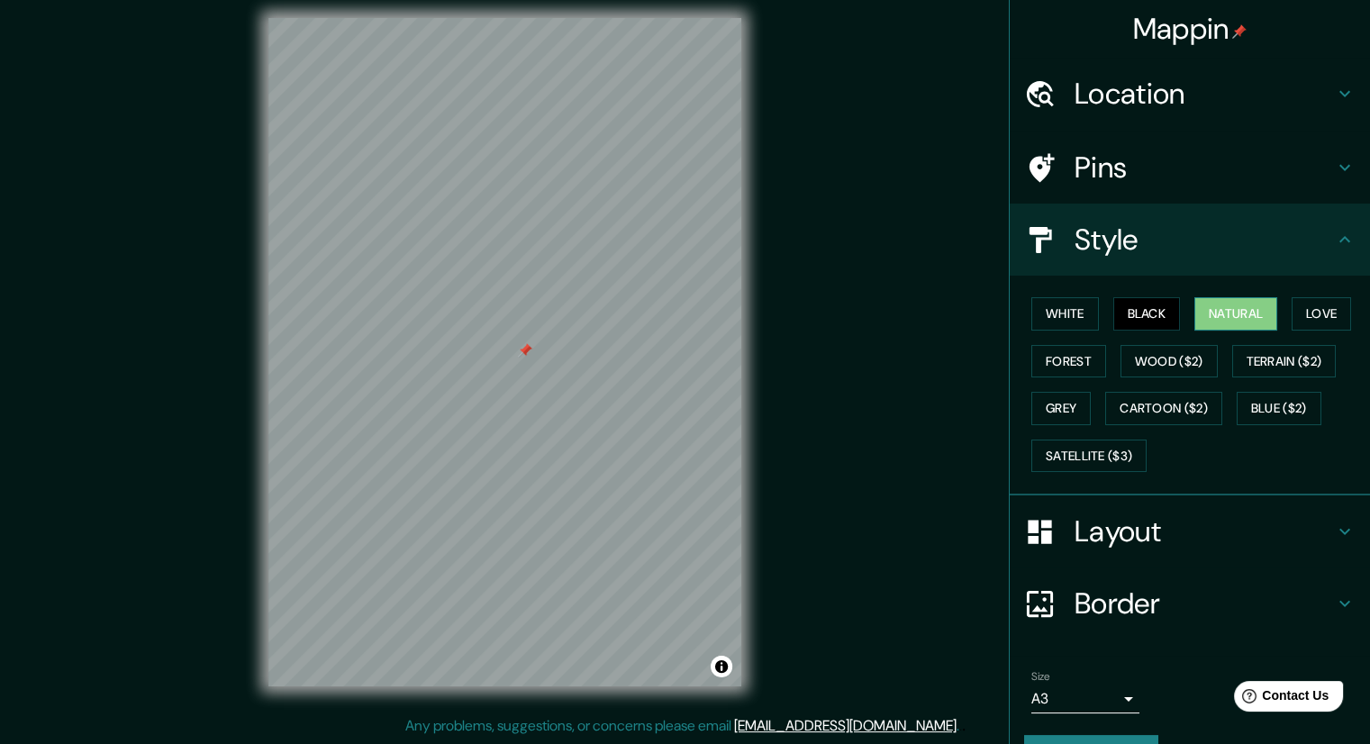
click at [1224, 304] on button "Natural" at bounding box center [1235, 313] width 83 height 33
click at [1046, 308] on button "White" at bounding box center [1065, 313] width 68 height 33
click at [1066, 313] on button "White" at bounding box center [1065, 313] width 68 height 33
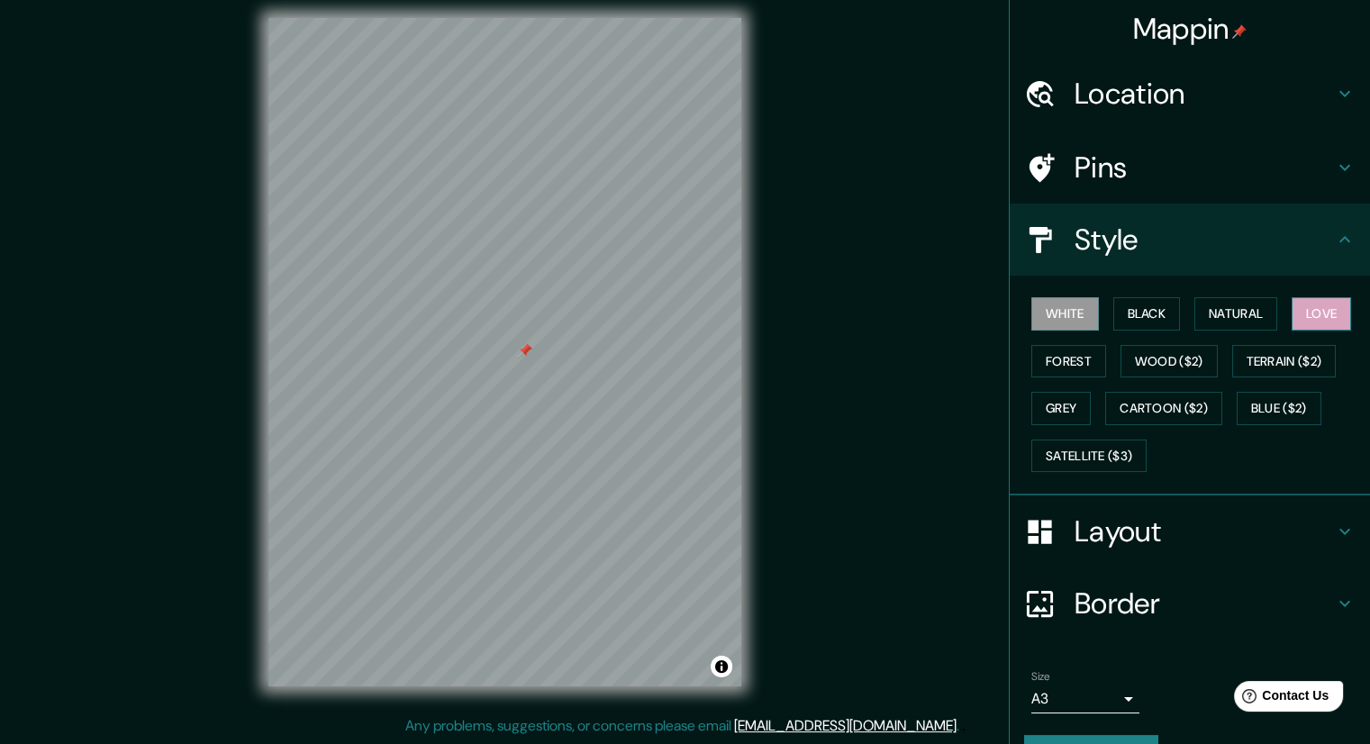
click at [1342, 297] on button "Love" at bounding box center [1321, 313] width 59 height 33
click at [1170, 368] on button "Wood ($2)" at bounding box center [1169, 361] width 97 height 33
click at [1191, 364] on button "Wood ($2)" at bounding box center [1169, 361] width 97 height 33
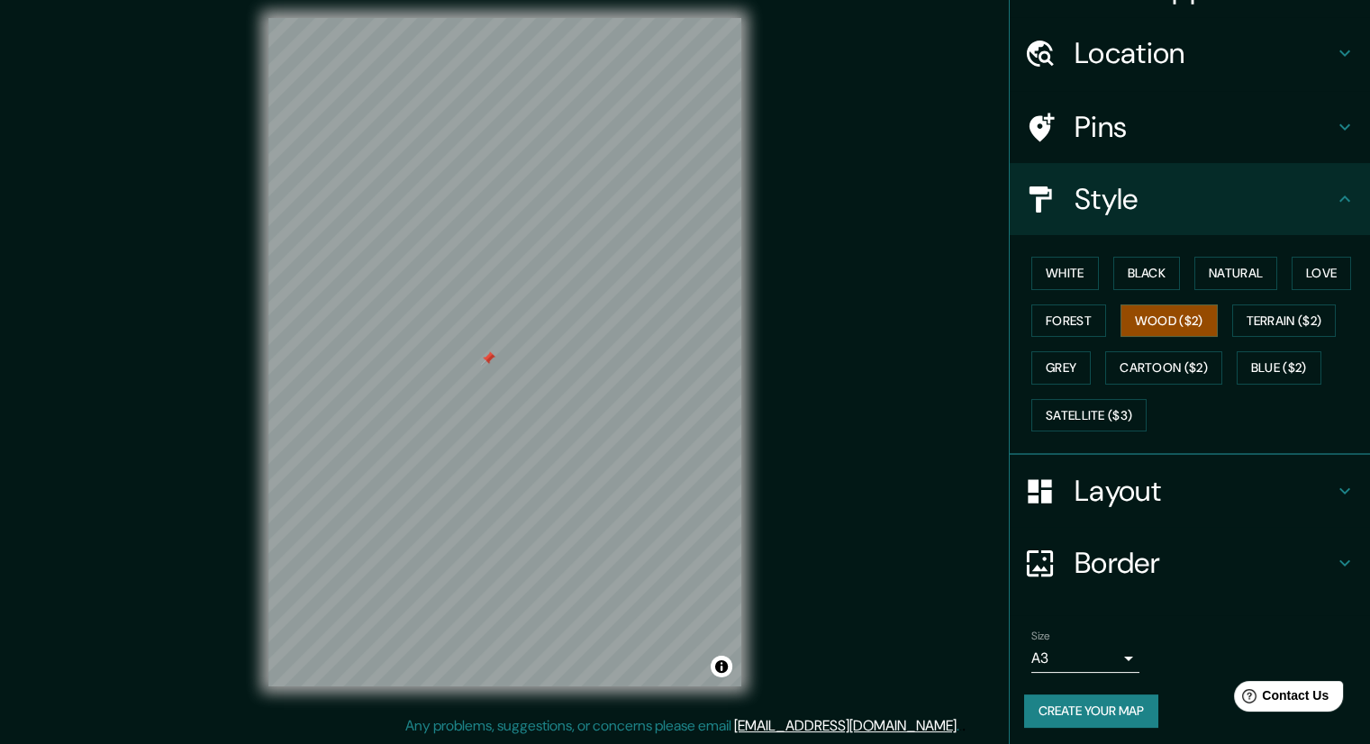
scroll to position [43, 0]
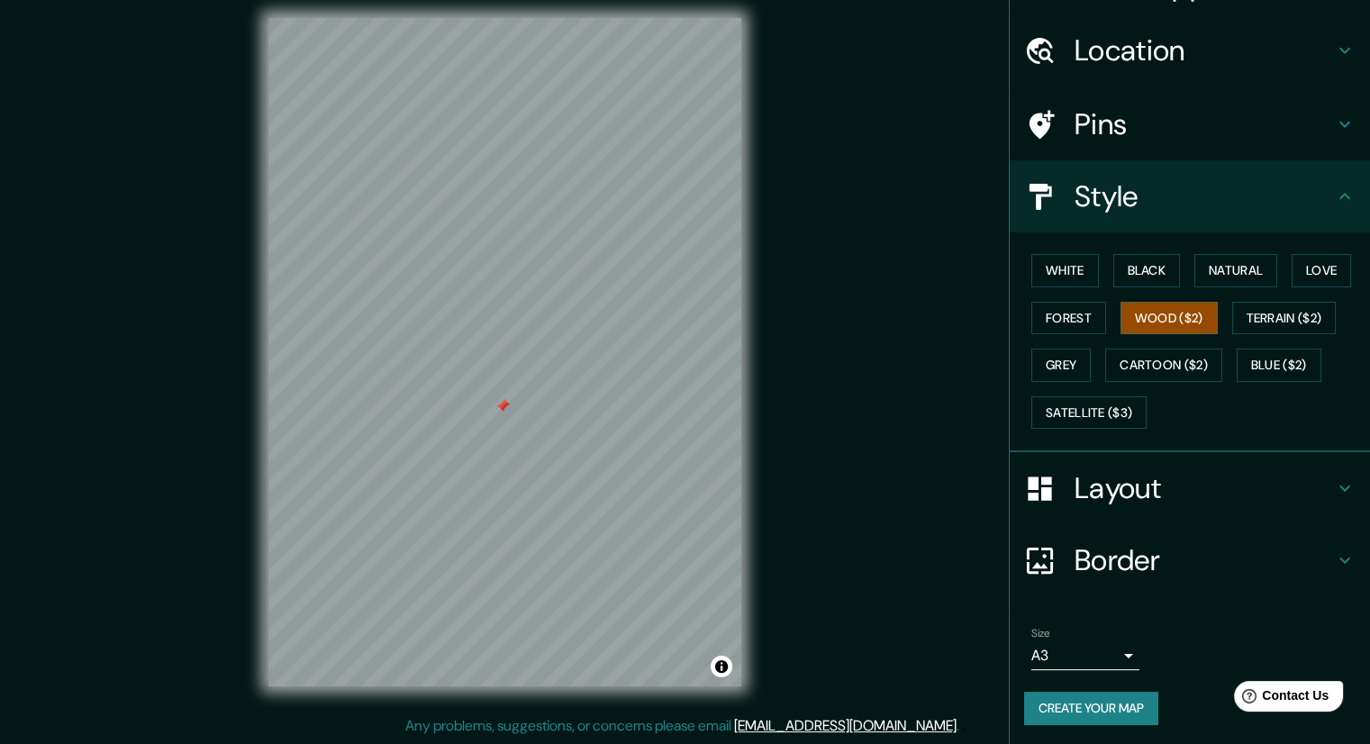
click at [1075, 696] on button "Create your map" at bounding box center [1091, 708] width 134 height 33
click at [1115, 704] on button "Create your map" at bounding box center [1091, 708] width 134 height 33
